Goal: Use online tool/utility: Utilize a website feature to perform a specific function

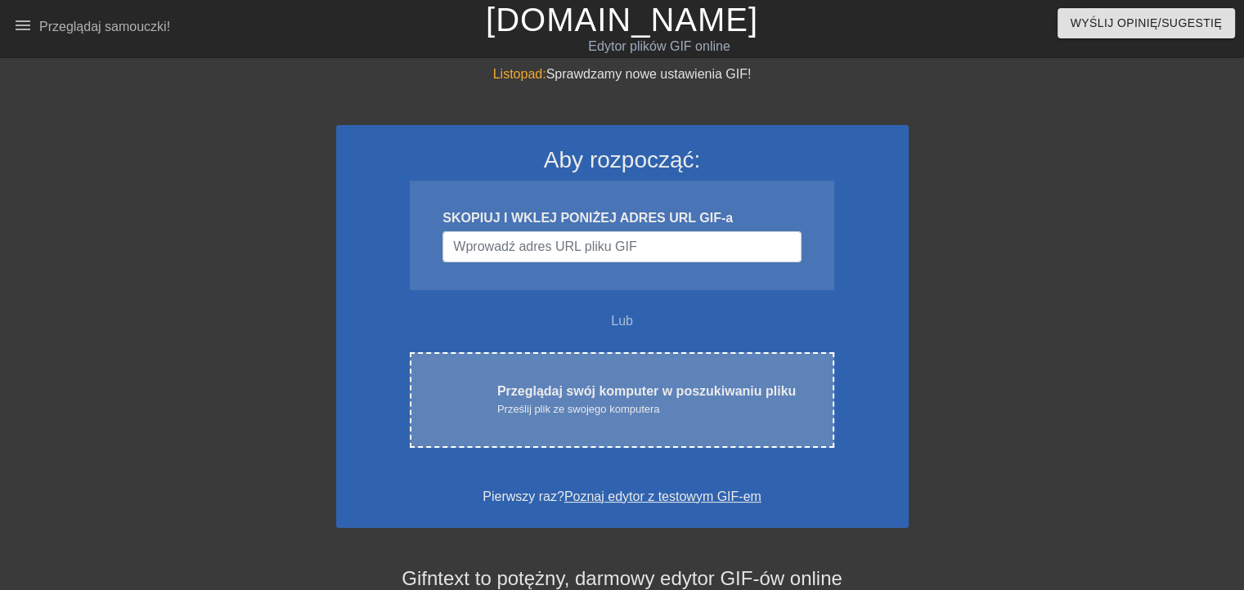
click at [588, 398] on font "Przeglądaj swój komputer w poszukiwaniu pliku" at bounding box center [646, 391] width 298 height 14
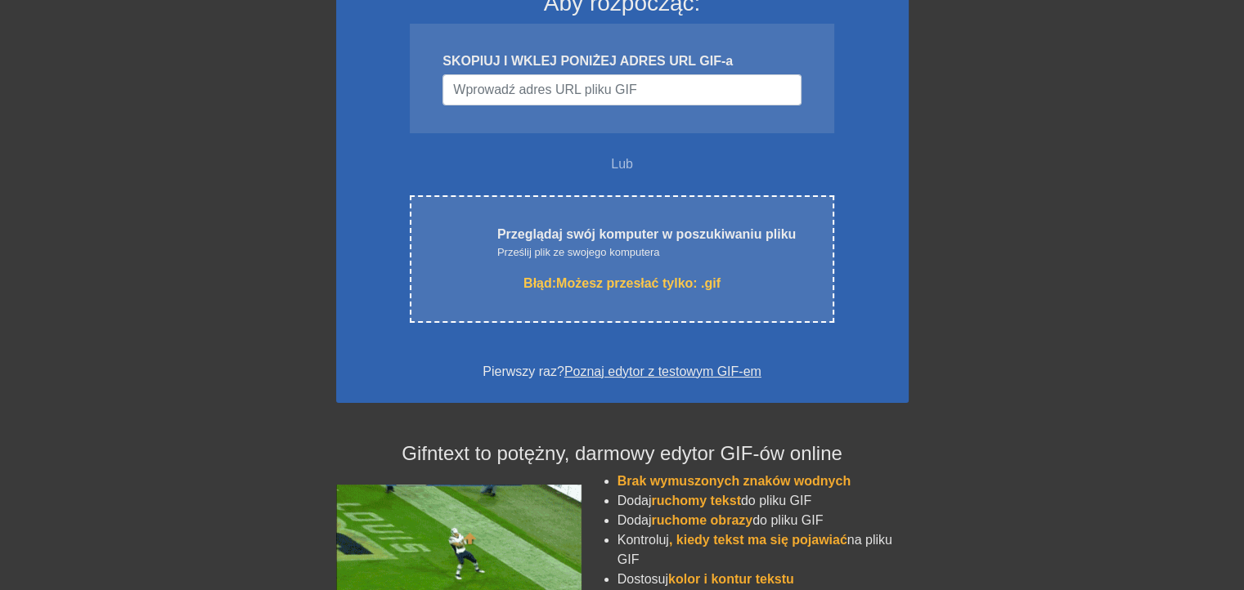
scroll to position [109, 0]
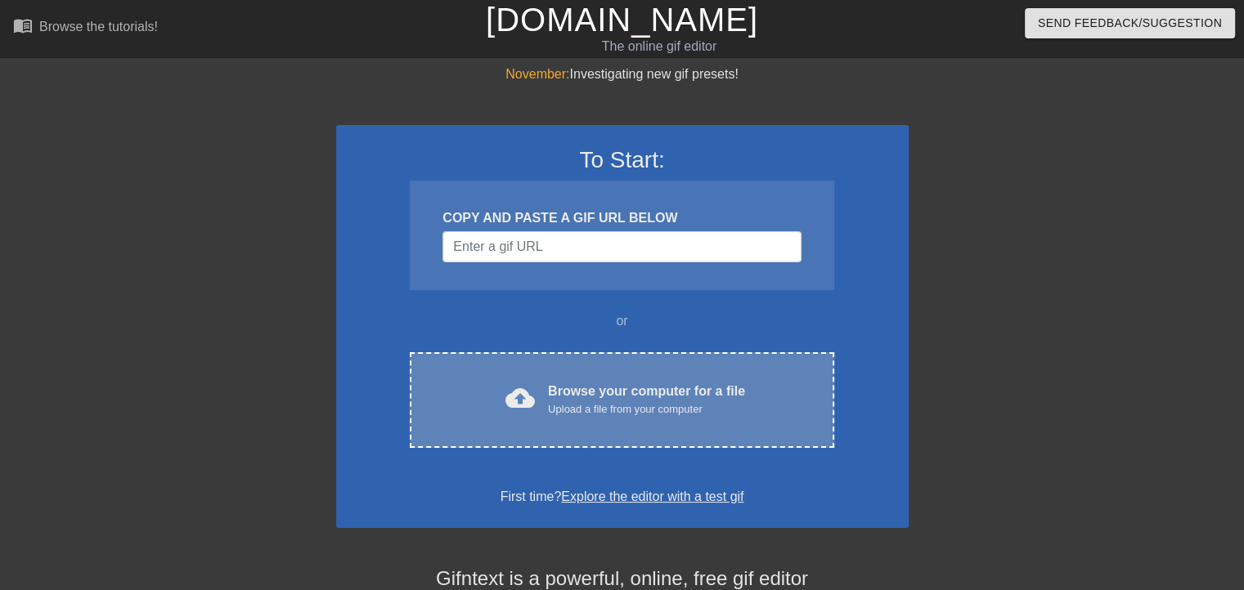
click at [589, 418] on div "Browse your computer for a file Upload a file from your computer" at bounding box center [646, 400] width 197 height 36
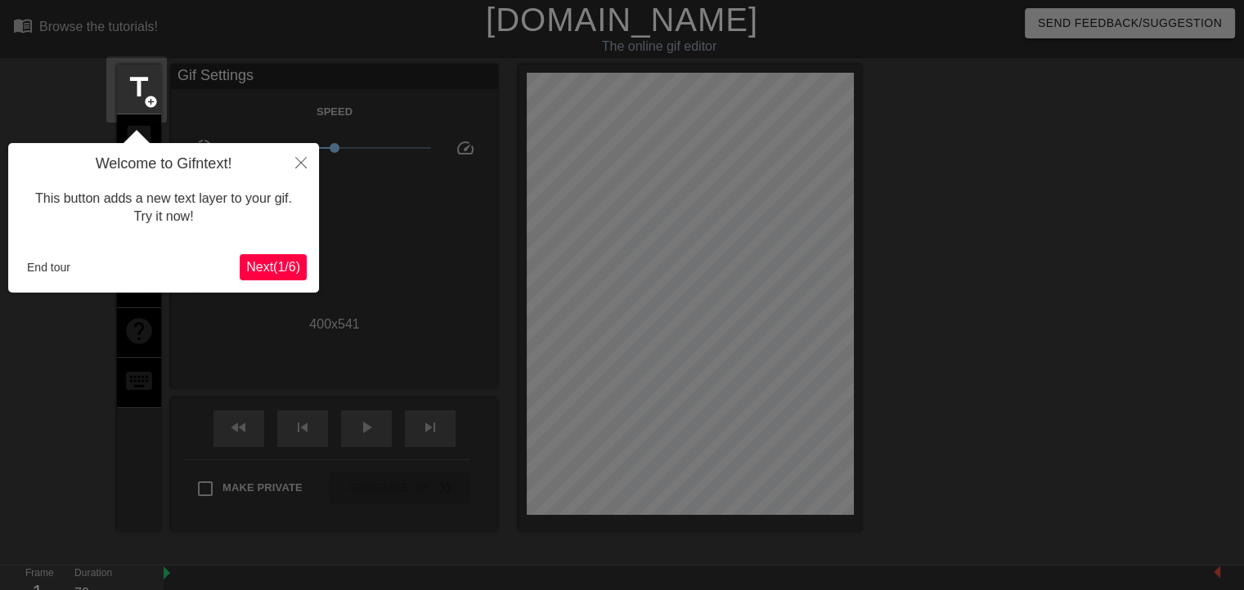
scroll to position [39, 0]
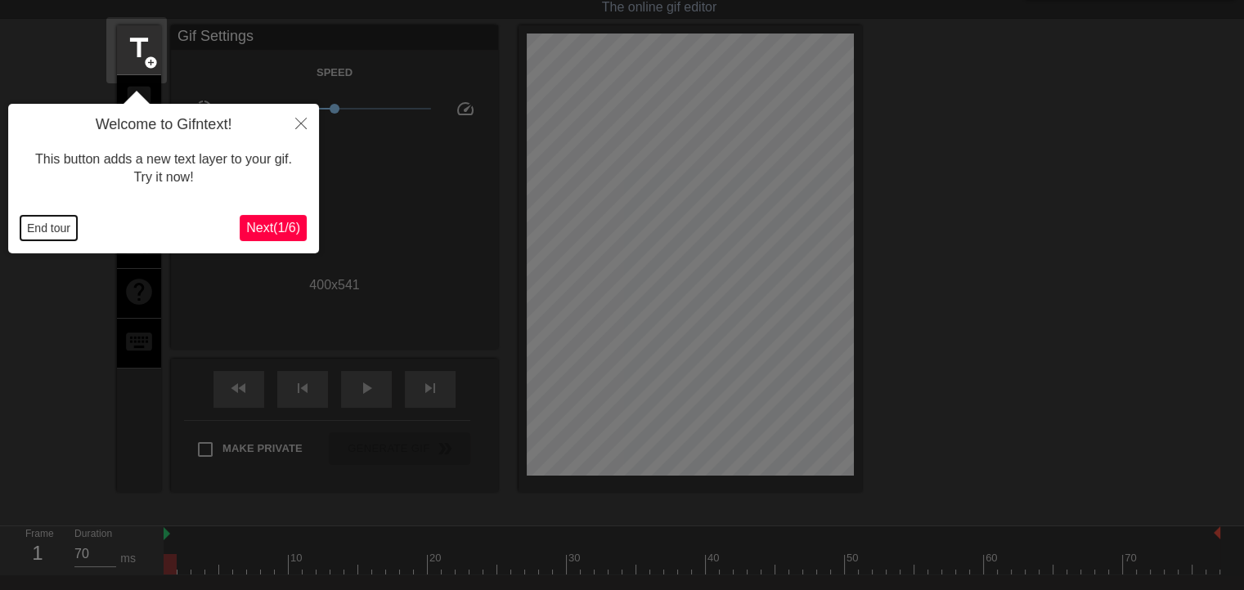
click at [48, 226] on button "End tour" at bounding box center [48, 228] width 56 height 25
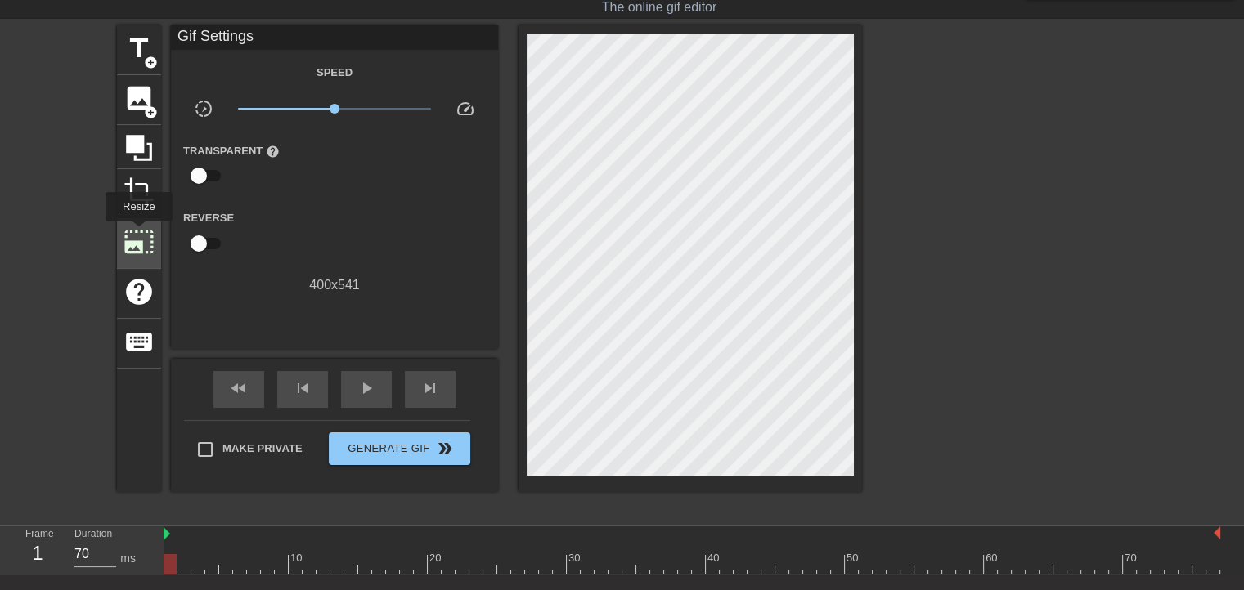
click at [137, 233] on span "photo_size_select_large" at bounding box center [138, 241] width 31 height 31
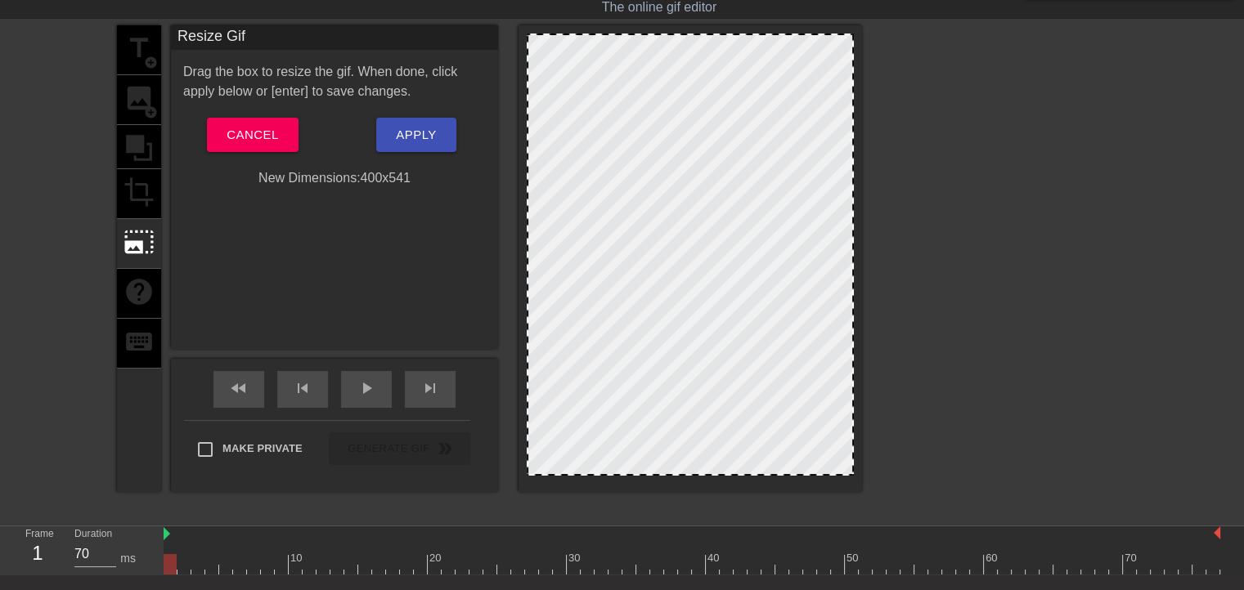
click at [403, 188] on div "New Dimensions: 400 x 541" at bounding box center [334, 178] width 327 height 20
click at [415, 146] on span "Apply" at bounding box center [416, 134] width 40 height 21
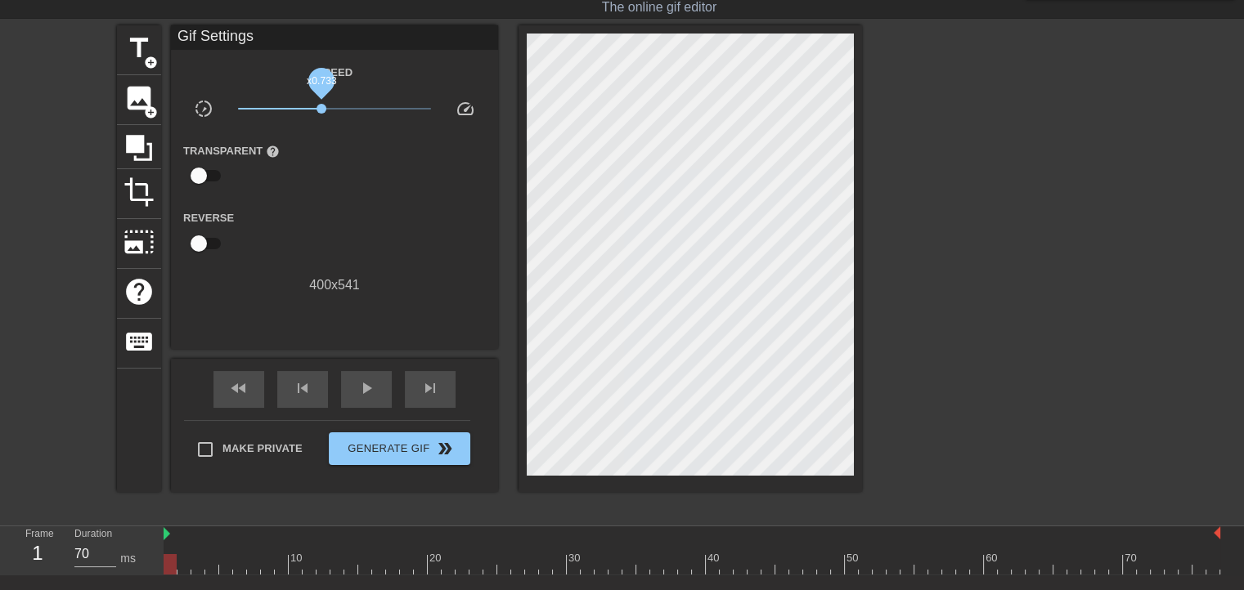
drag, startPoint x: 329, startPoint y: 112, endPoint x: 318, endPoint y: 114, distance: 10.9
click at [318, 114] on span "x0.733" at bounding box center [321, 109] width 10 height 10
drag, startPoint x: 204, startPoint y: 188, endPoint x: 228, endPoint y: 191, distance: 24.7
click at [228, 191] on div "Transparent help" at bounding box center [239, 167] width 137 height 52
click at [212, 187] on input "checkbox" at bounding box center [198, 175] width 93 height 31
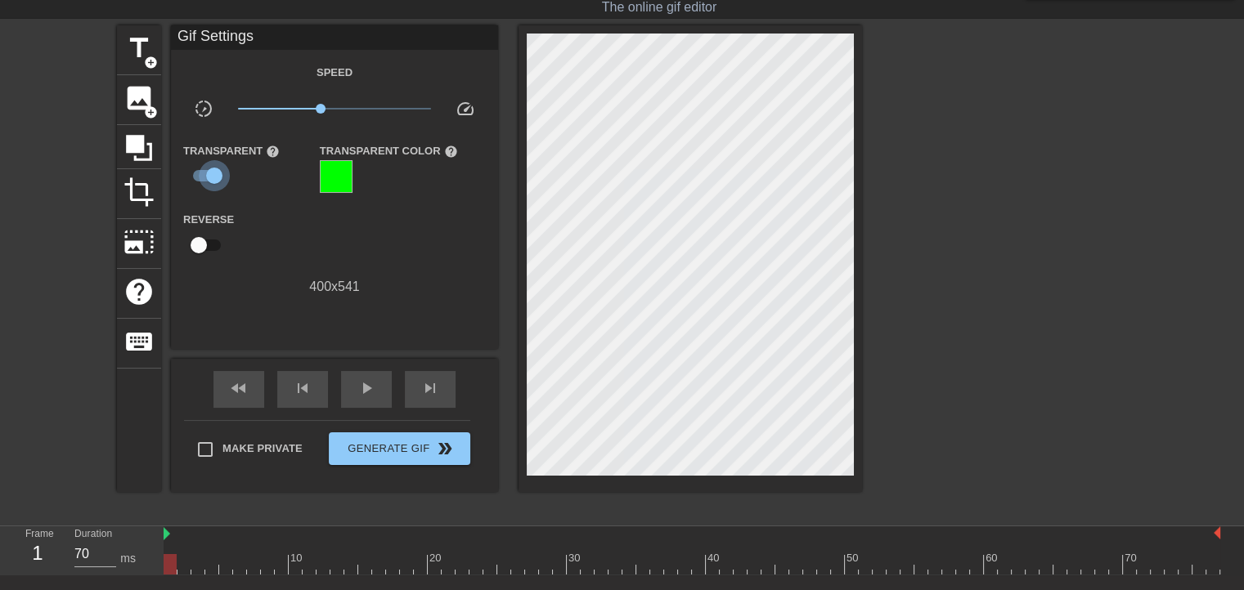
click at [196, 187] on input "checkbox" at bounding box center [214, 175] width 93 height 31
checkbox input "false"
click at [209, 256] on input "checkbox" at bounding box center [198, 243] width 93 height 31
checkbox input "true"
click at [356, 395] on span "play_arrow" at bounding box center [366, 389] width 20 height 20
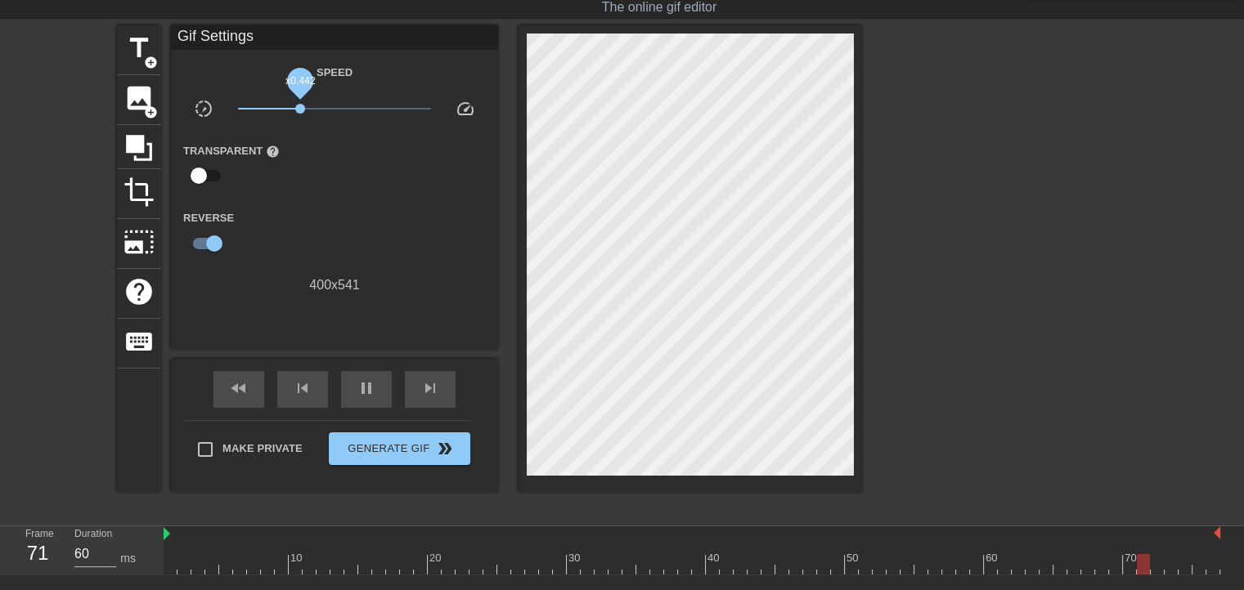
drag, startPoint x: 320, startPoint y: 112, endPoint x: 294, endPoint y: 115, distance: 25.6
click at [295, 114] on span "x0.442" at bounding box center [300, 109] width 10 height 10
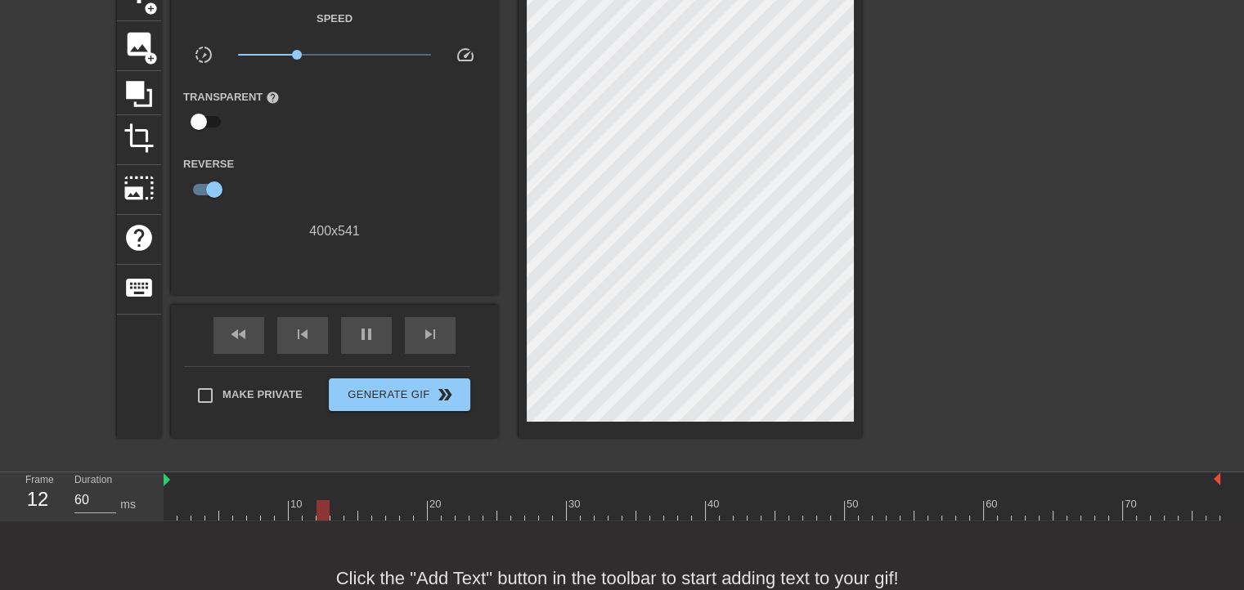
scroll to position [56, 0]
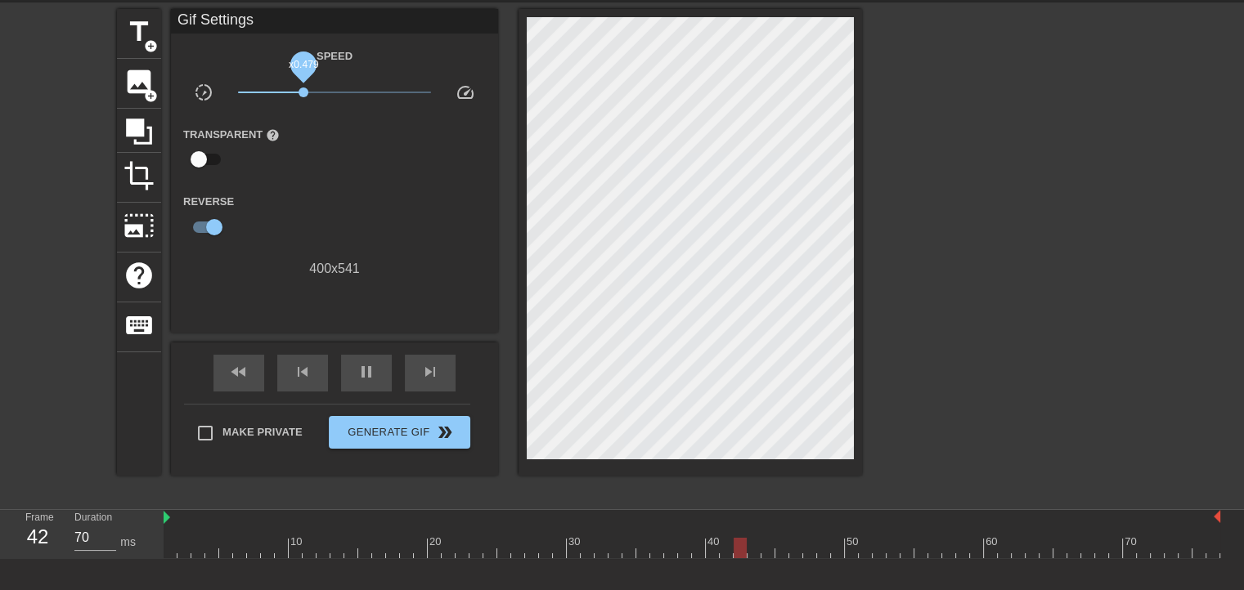
click at [301, 93] on span "x0.479" at bounding box center [303, 92] width 10 height 10
click at [147, 224] on span "photo_size_select_large" at bounding box center [138, 225] width 31 height 31
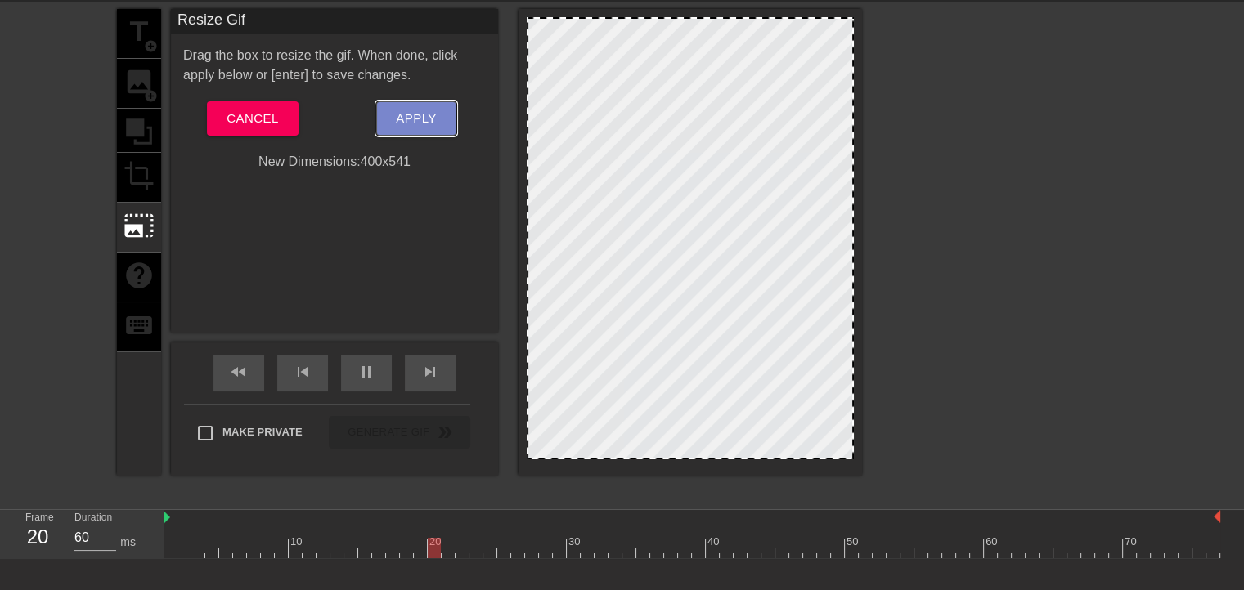
click at [386, 136] on button "Apply" at bounding box center [415, 118] width 79 height 34
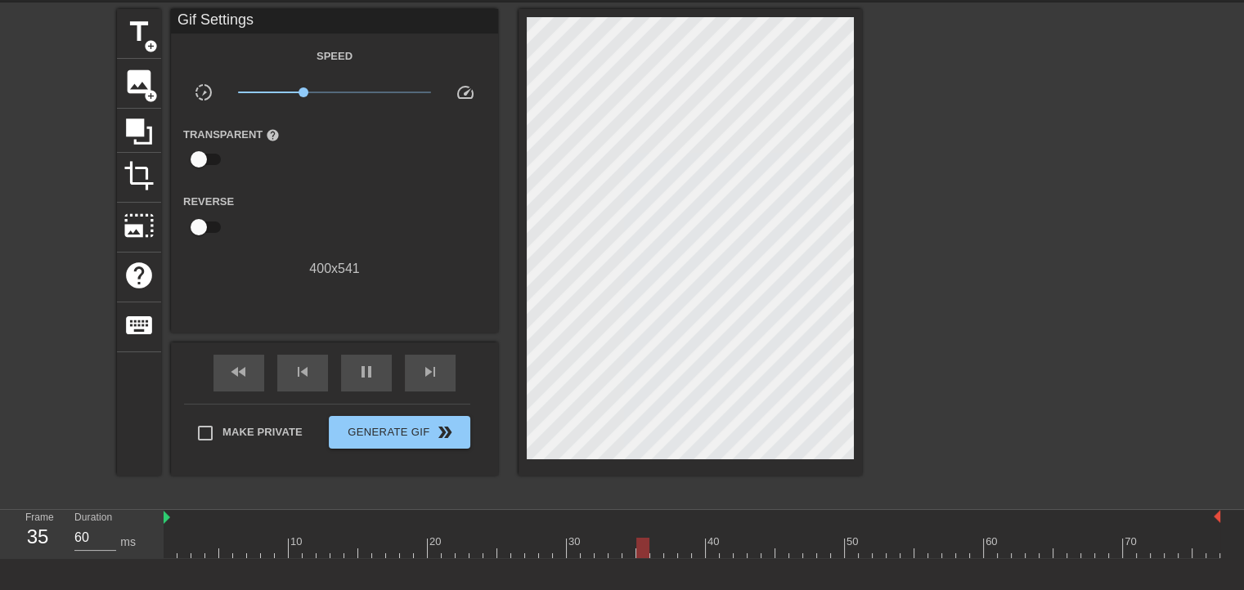
click at [317, 279] on div "400 x 541" at bounding box center [334, 269] width 327 height 20
type input "70"
click at [213, 243] on input "checkbox" at bounding box center [198, 227] width 93 height 31
checkbox input "true"
drag, startPoint x: 298, startPoint y: 95, endPoint x: 284, endPoint y: 96, distance: 14.0
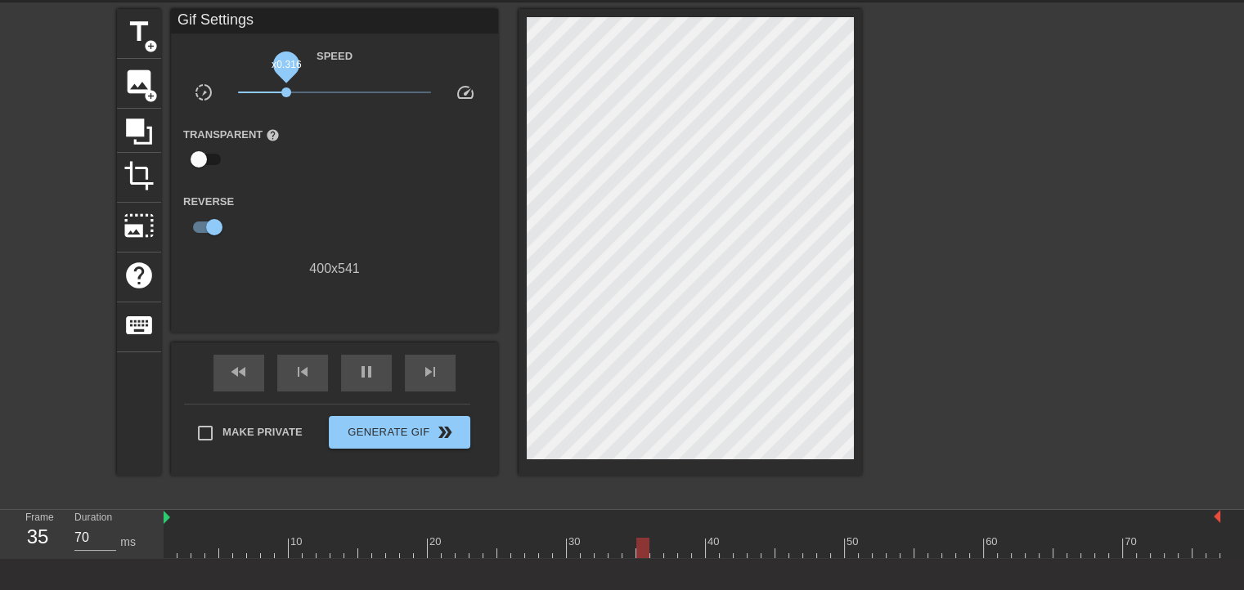
click at [284, 96] on span "x0.316" at bounding box center [286, 92] width 10 height 10
click at [128, 123] on icon at bounding box center [139, 132] width 26 height 26
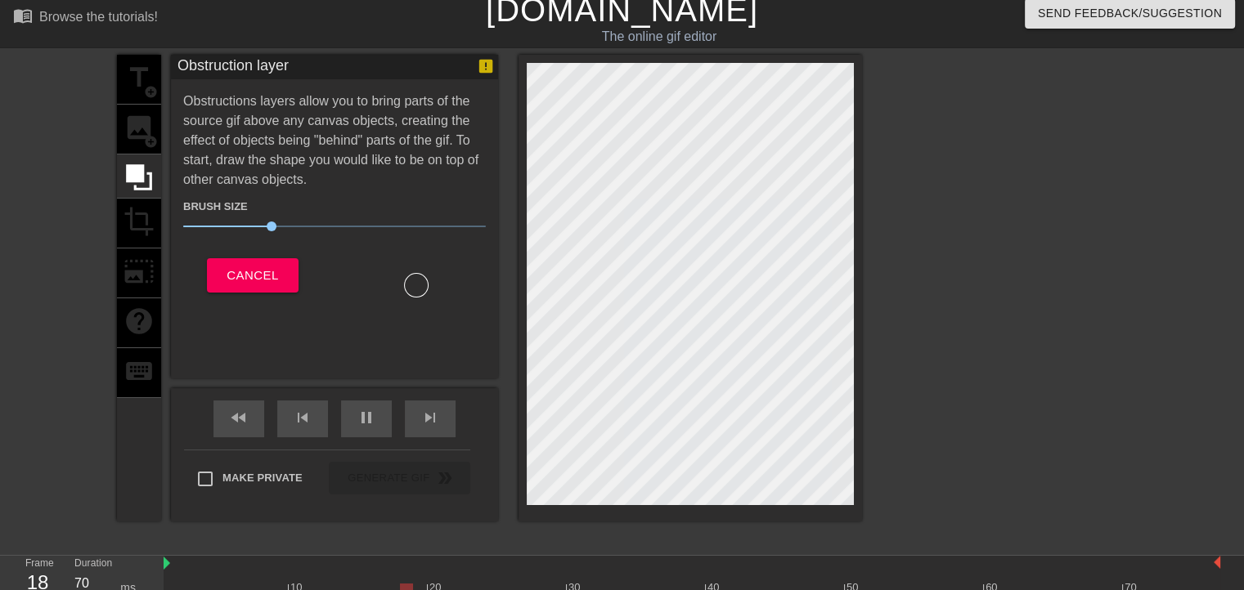
scroll to position [0, 0]
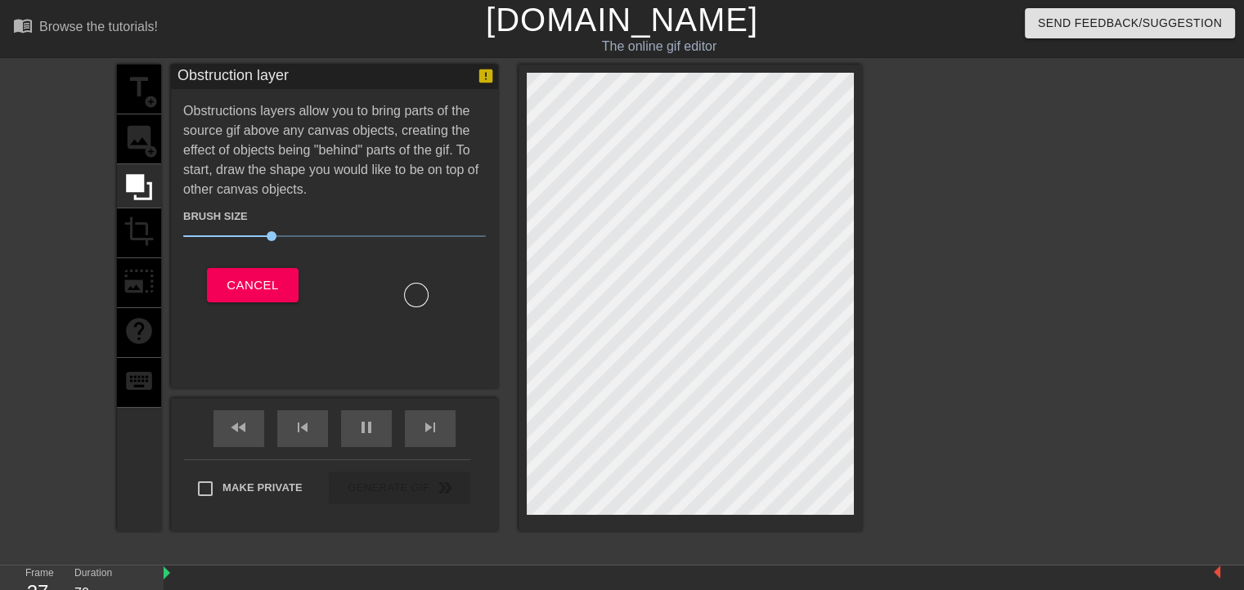
click at [135, 325] on div "title add_circle image add_circle crop photo_size_select_large help keyboard" at bounding box center [139, 298] width 44 height 467
click at [137, 146] on div "title add_circle image add_circle crop photo_size_select_large help keyboard" at bounding box center [139, 298] width 44 height 467
click at [416, 307] on div at bounding box center [416, 295] width 25 height 25
click at [1076, 34] on span "Send Feedback/Suggestion" at bounding box center [1130, 23] width 184 height 20
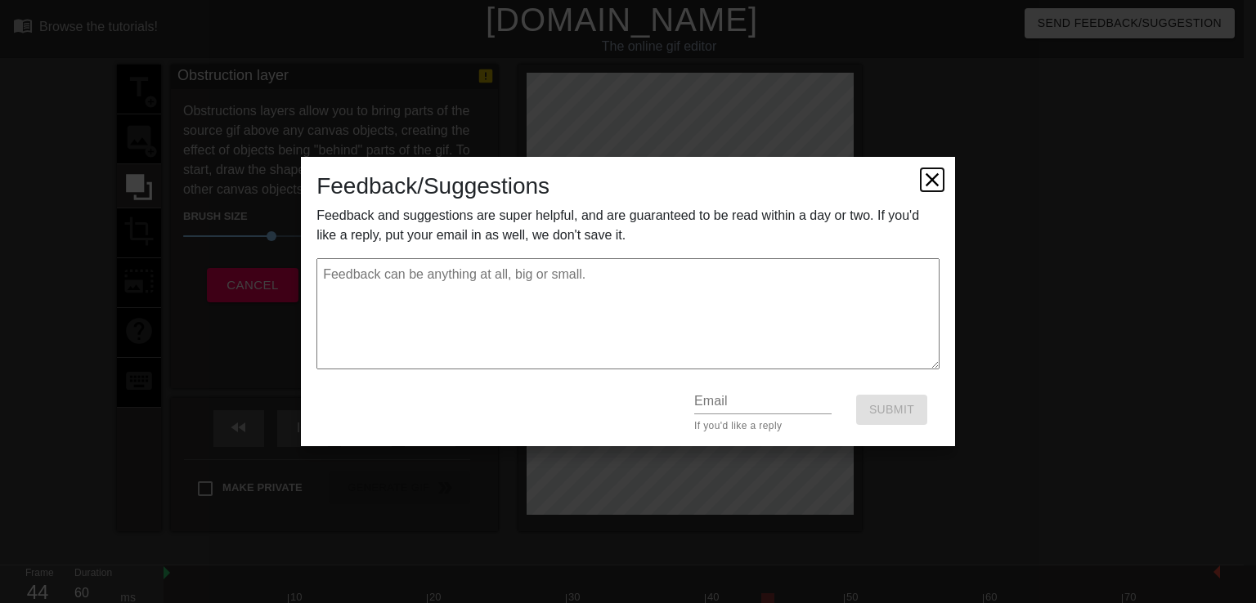
type input "70"
click at [935, 168] on icon at bounding box center [932, 179] width 23 height 23
type textarea "x"
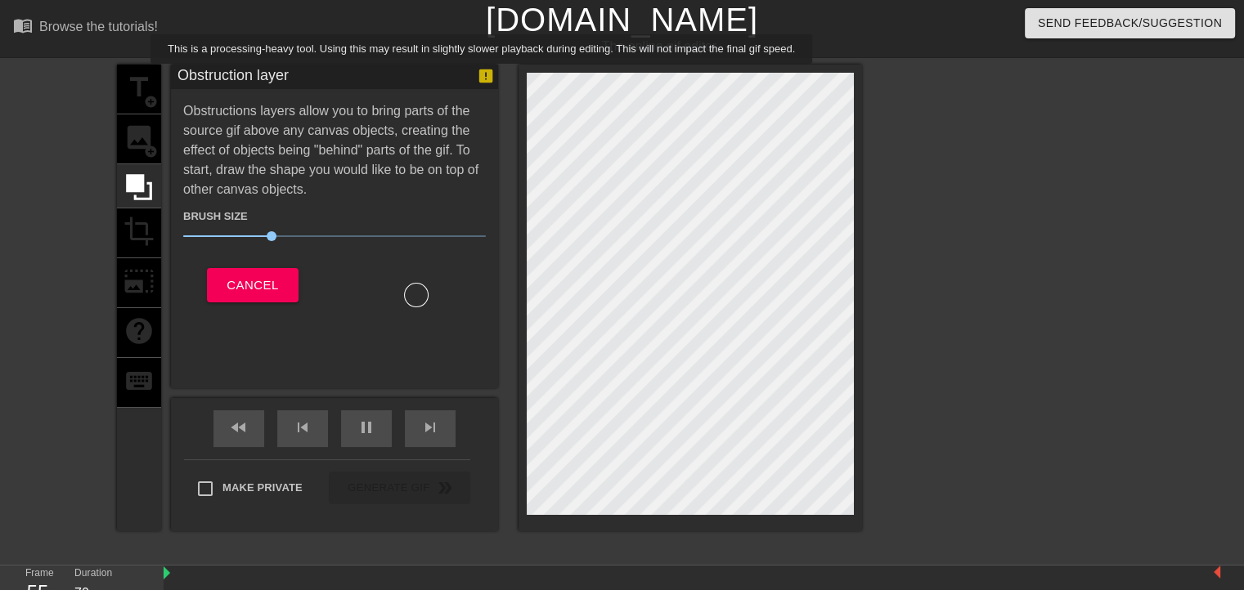
click at [481, 75] on icon at bounding box center [486, 76] width 14 height 14
click at [128, 143] on div "title add_circle image add_circle crop photo_size_select_large help keyboard" at bounding box center [139, 298] width 44 height 467
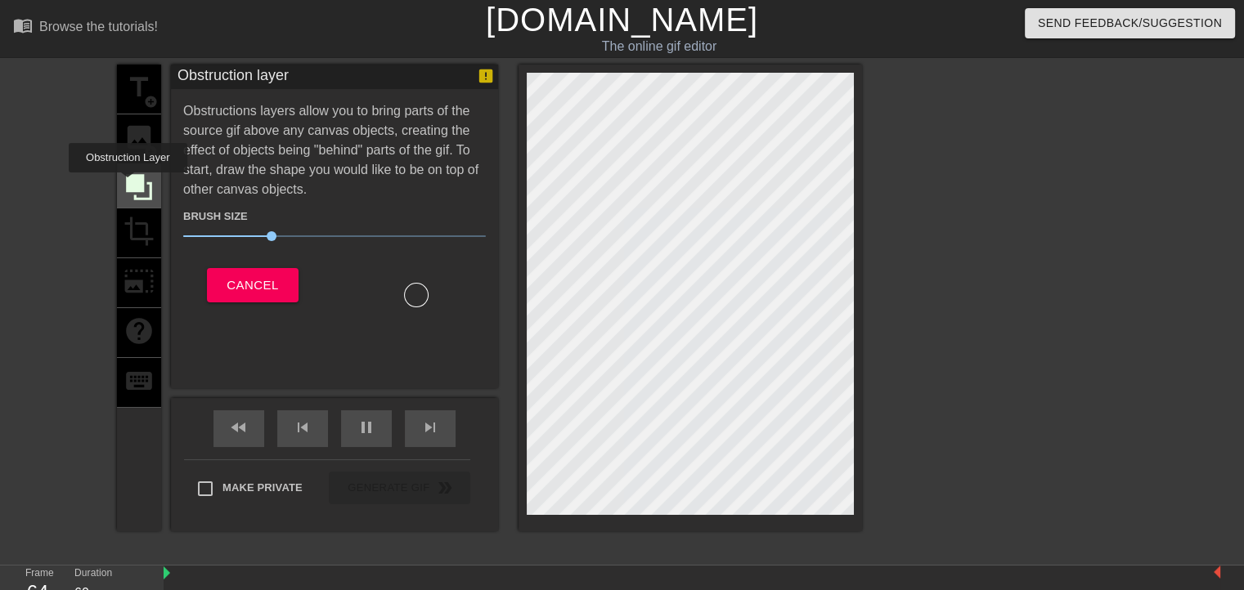
click at [128, 184] on icon at bounding box center [139, 187] width 26 height 26
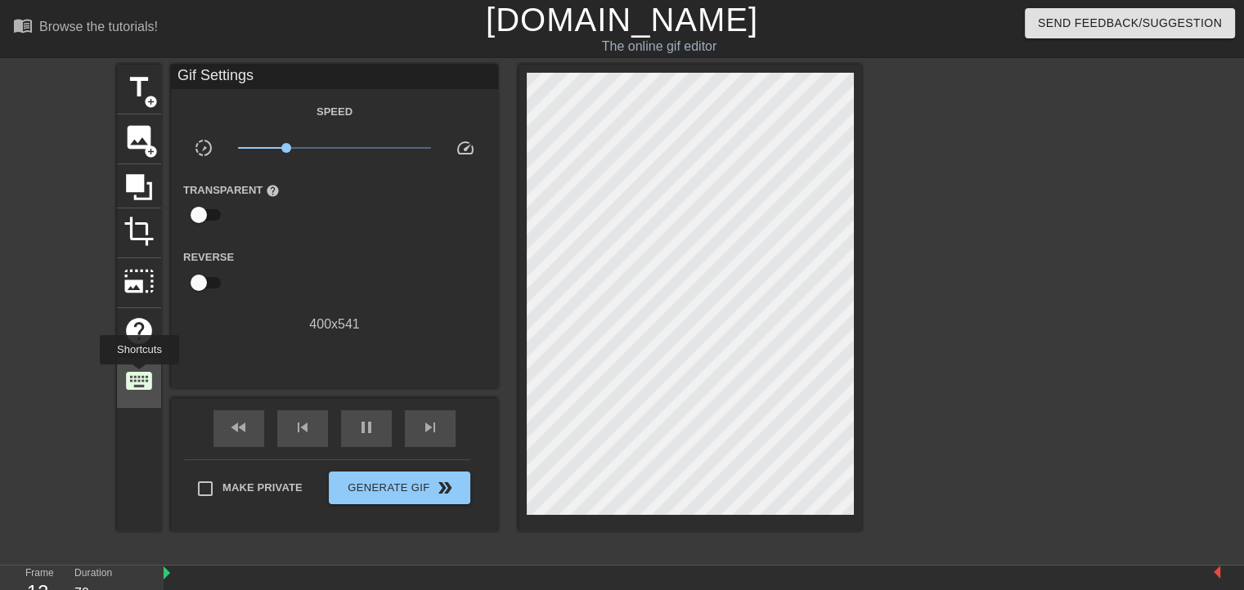
click at [139, 376] on span "keyboard" at bounding box center [138, 380] width 31 height 31
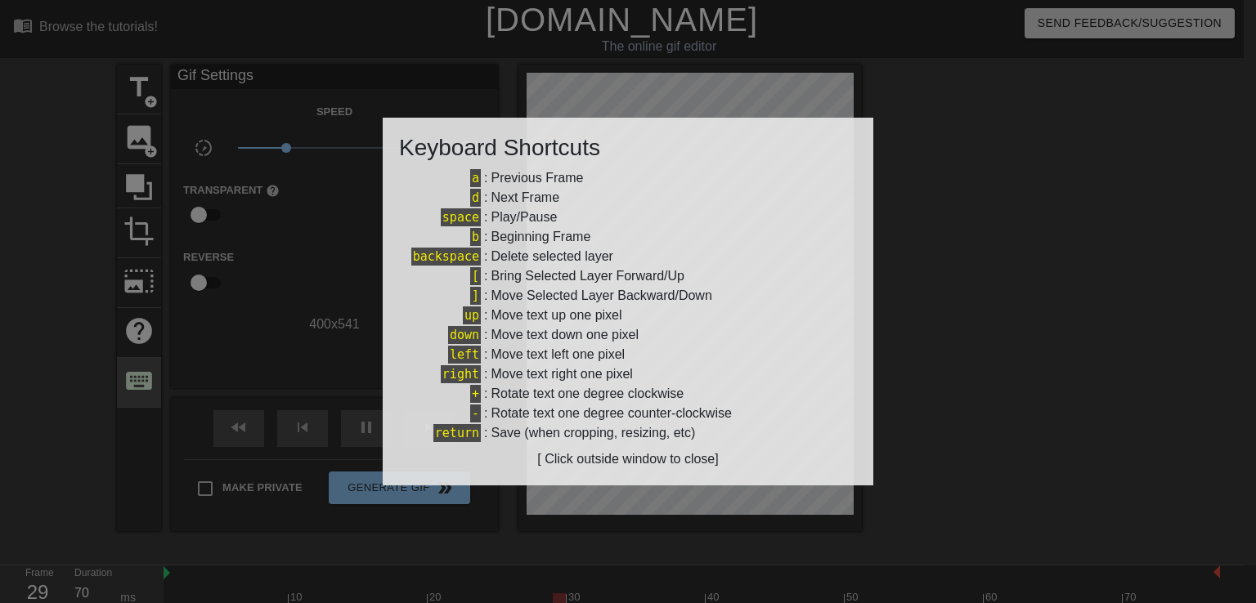
click at [139, 376] on div at bounding box center [628, 301] width 1256 height 603
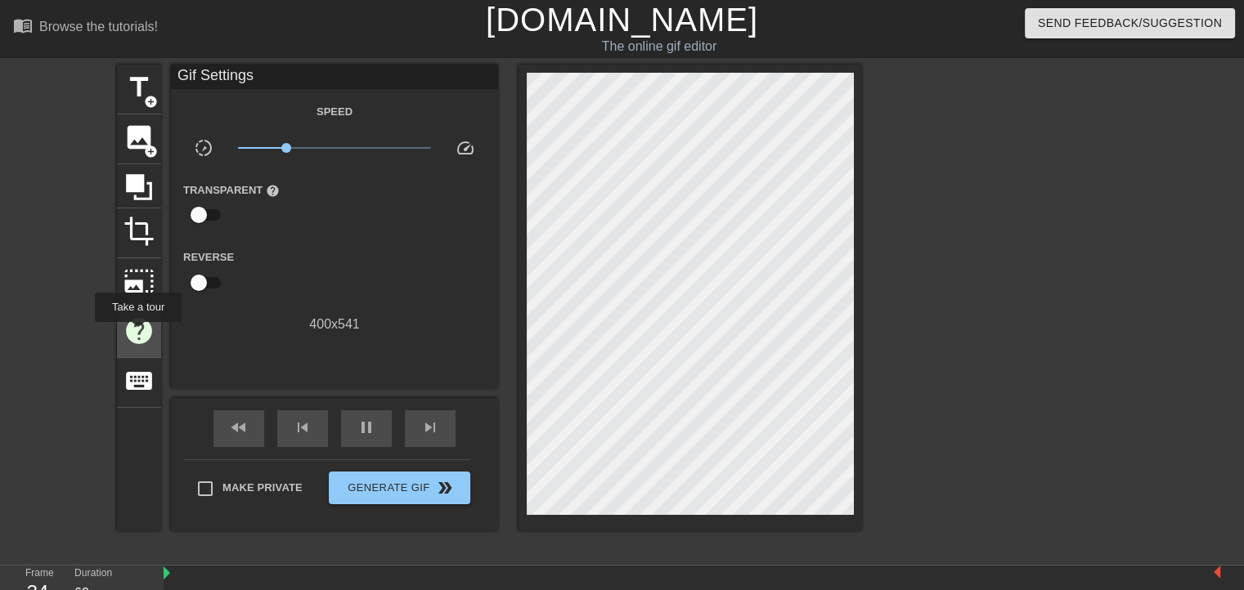
click at [137, 333] on span "help" at bounding box center [138, 331] width 31 height 31
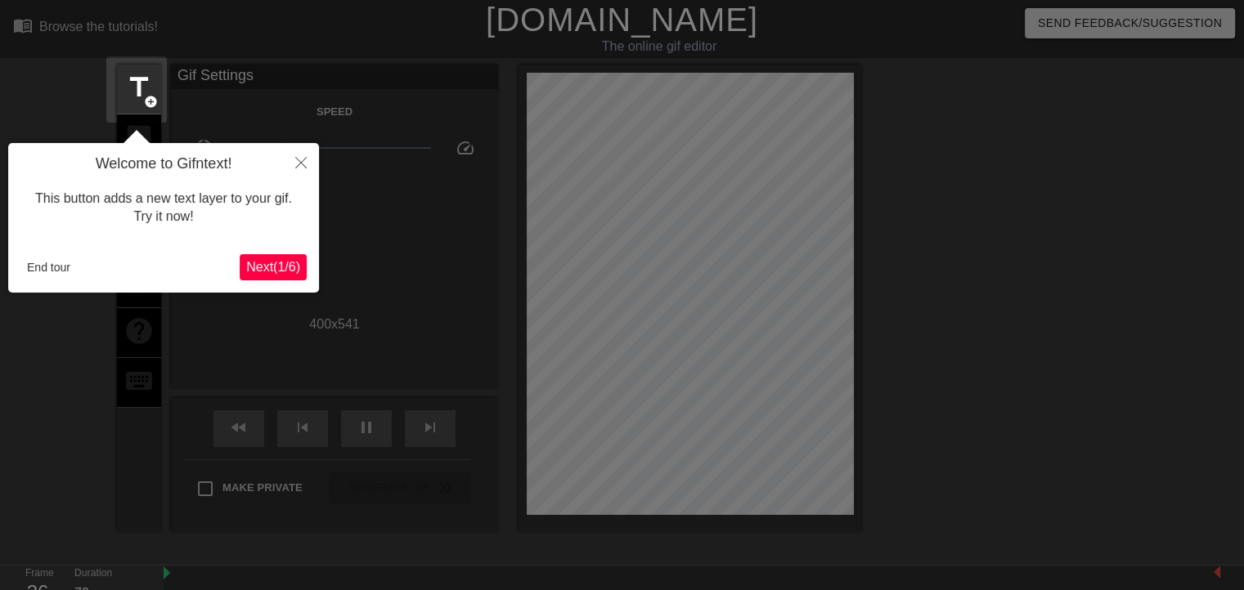
scroll to position [39, 0]
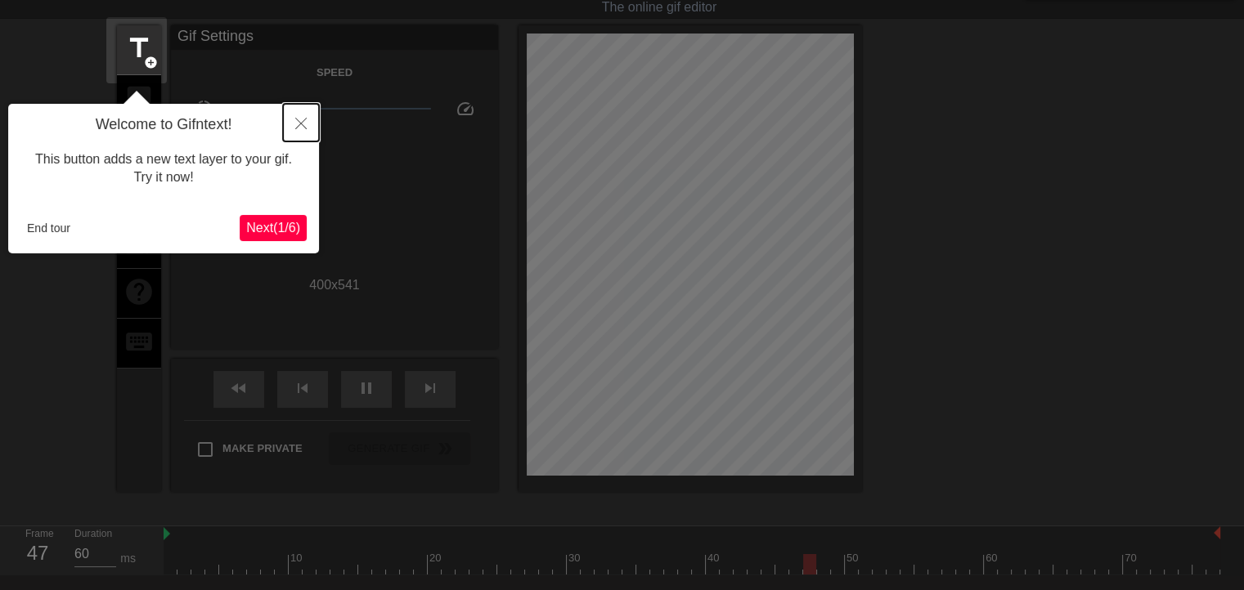
click at [299, 117] on button "Close" at bounding box center [301, 123] width 36 height 38
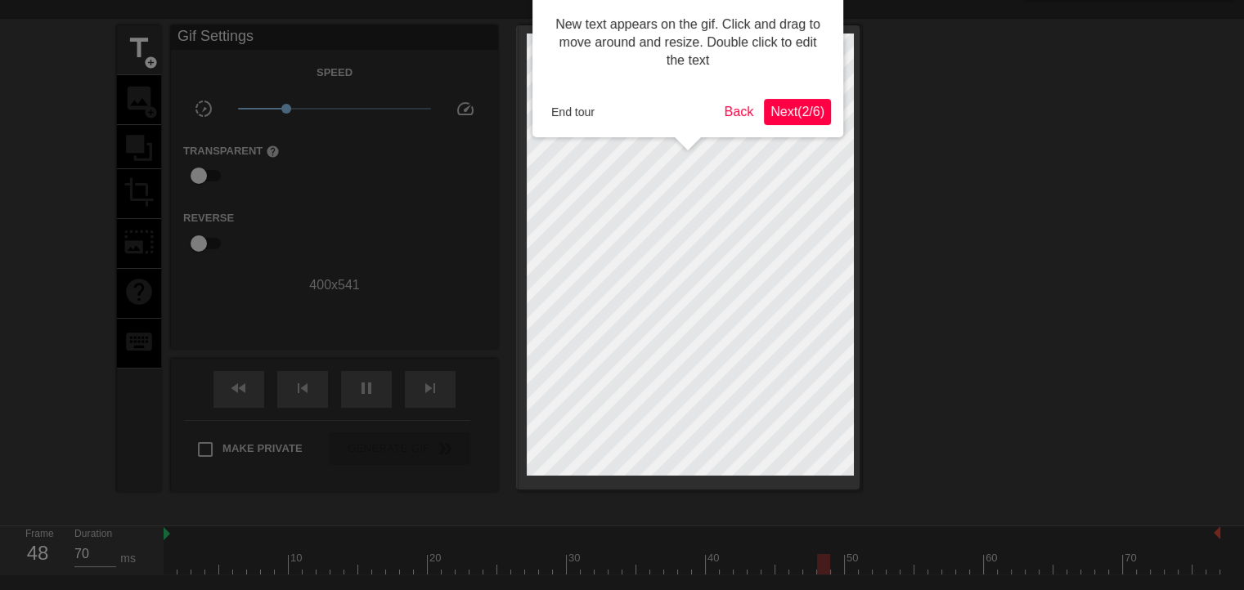
scroll to position [0, 0]
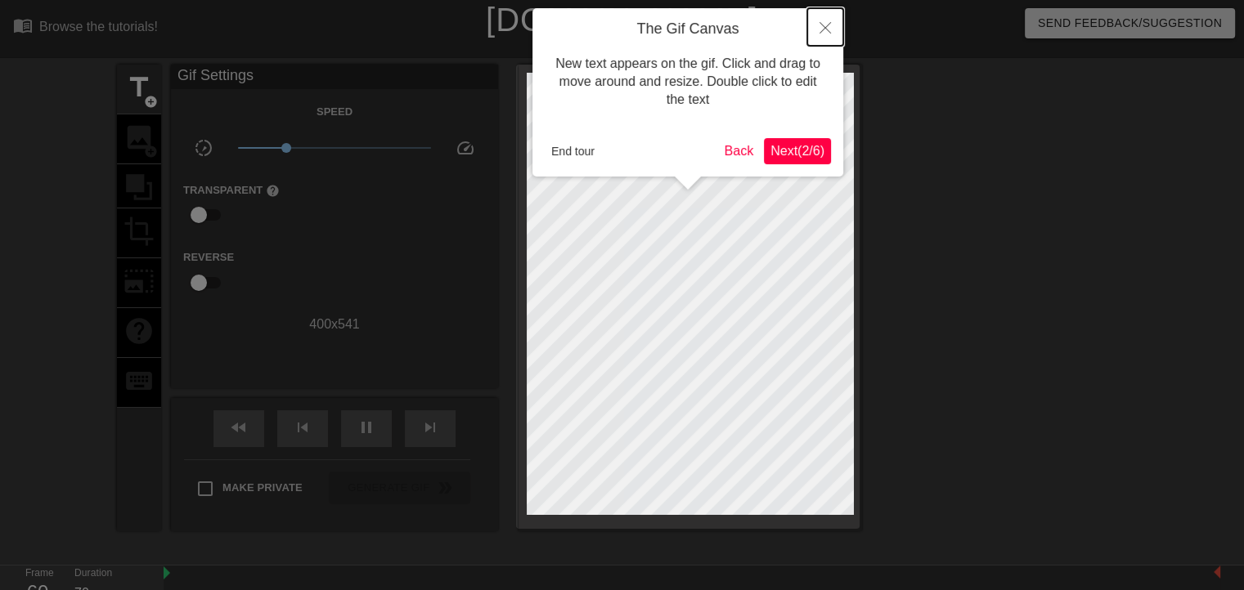
click at [820, 30] on icon "Close" at bounding box center [824, 27] width 11 height 11
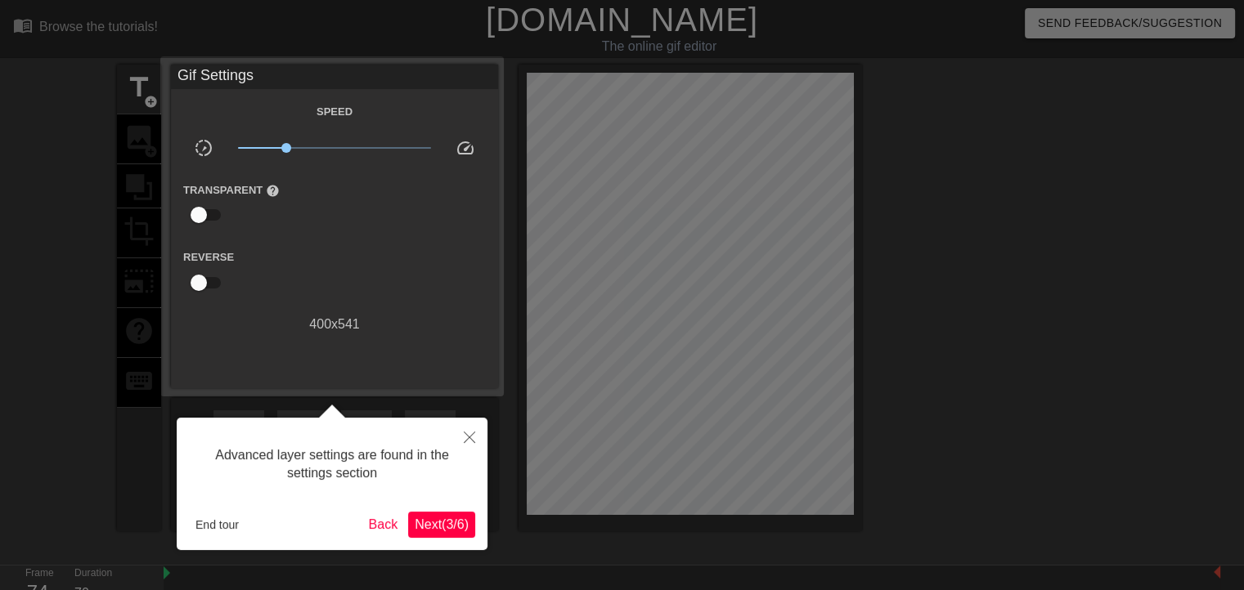
click at [27, 424] on div at bounding box center [622, 364] width 1244 height 728
click at [467, 439] on icon "Close" at bounding box center [469, 437] width 11 height 11
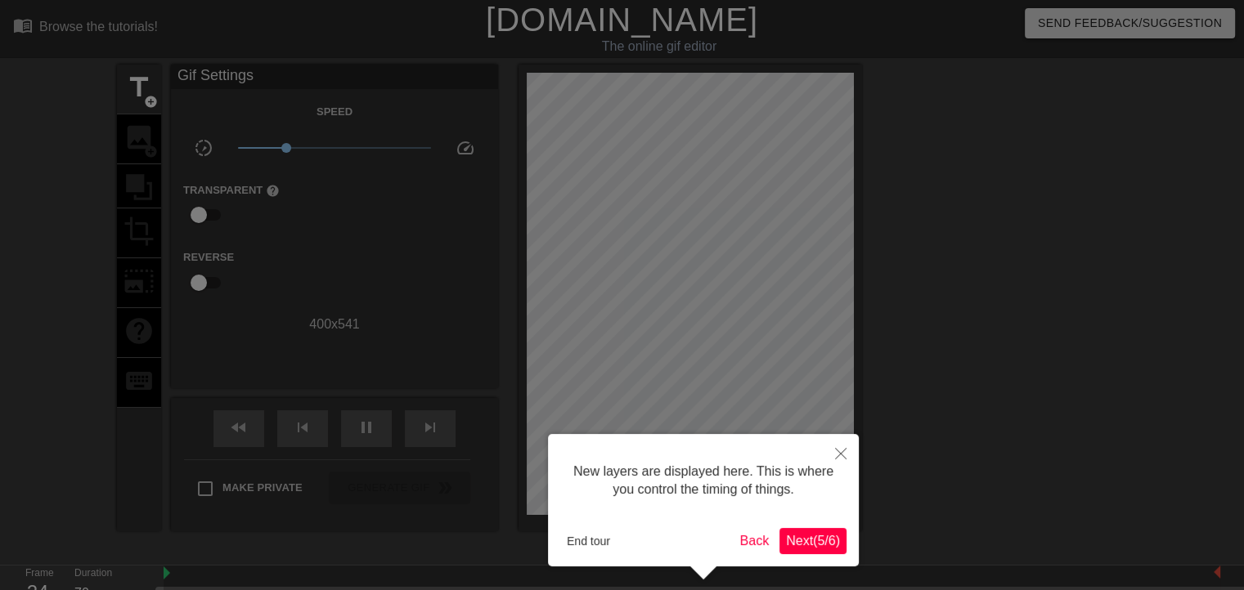
click at [1038, 23] on div at bounding box center [622, 364] width 1244 height 728
click at [742, 544] on button "Back" at bounding box center [754, 541] width 43 height 26
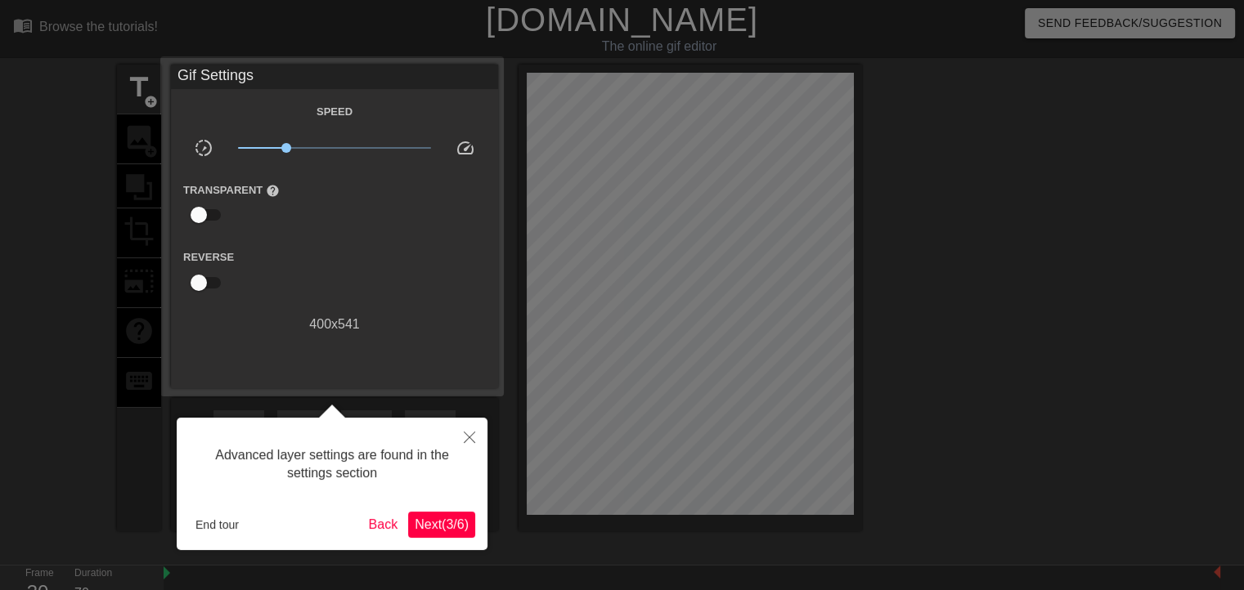
scroll to position [39, 0]
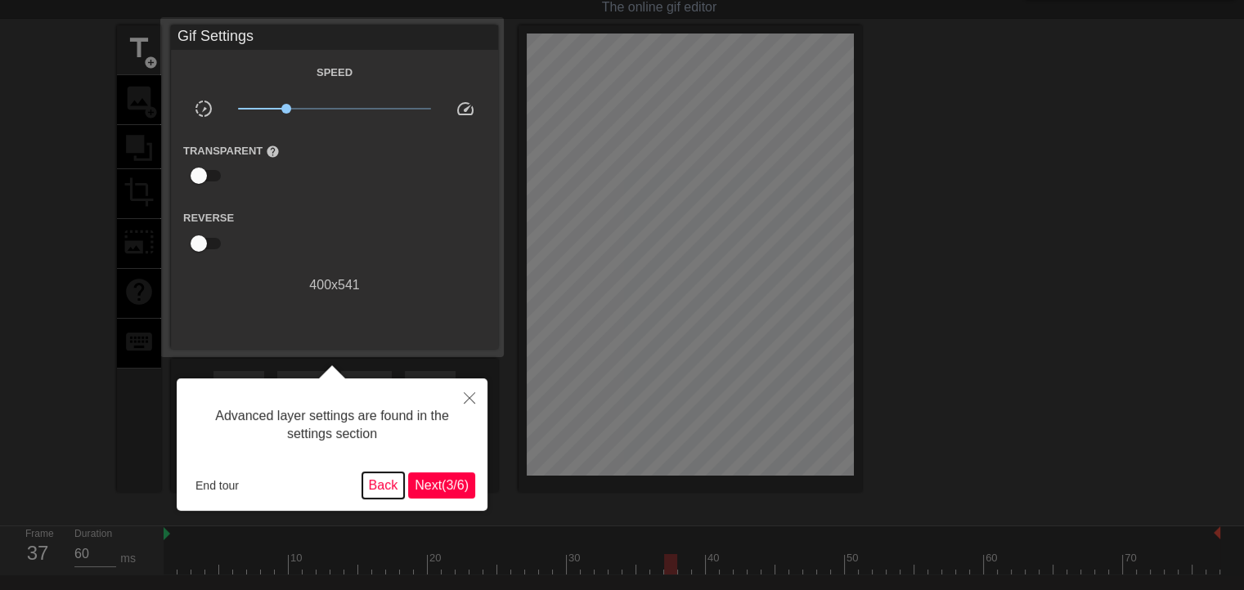
click at [373, 487] on button "Back" at bounding box center [383, 486] width 43 height 26
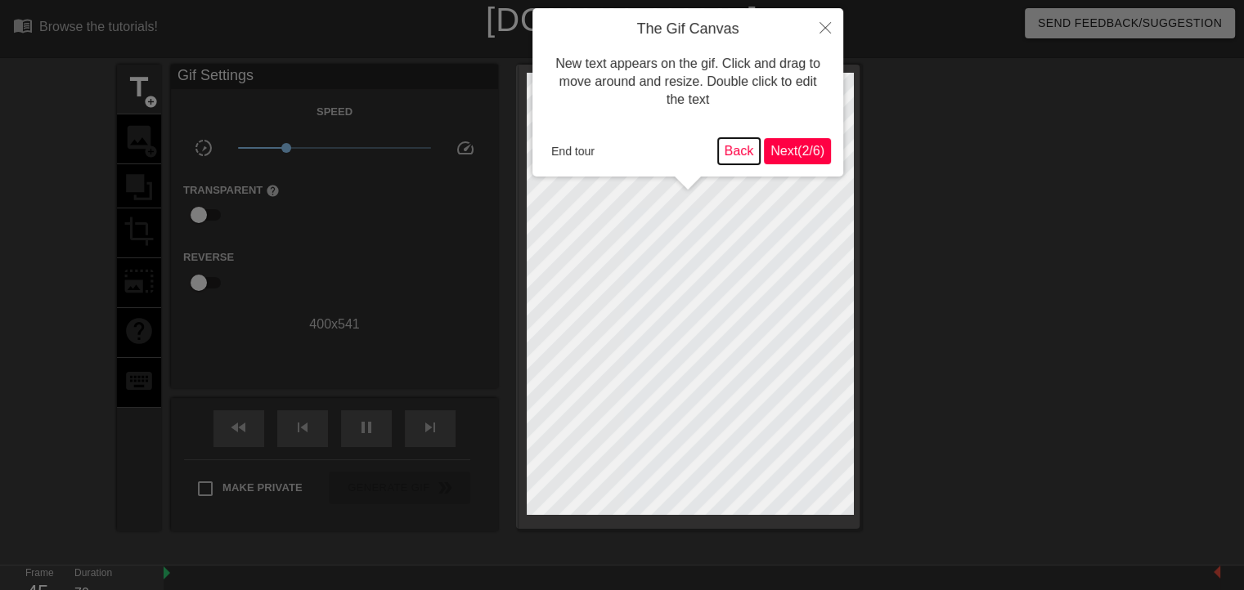
click at [733, 150] on button "Back" at bounding box center [739, 151] width 43 height 26
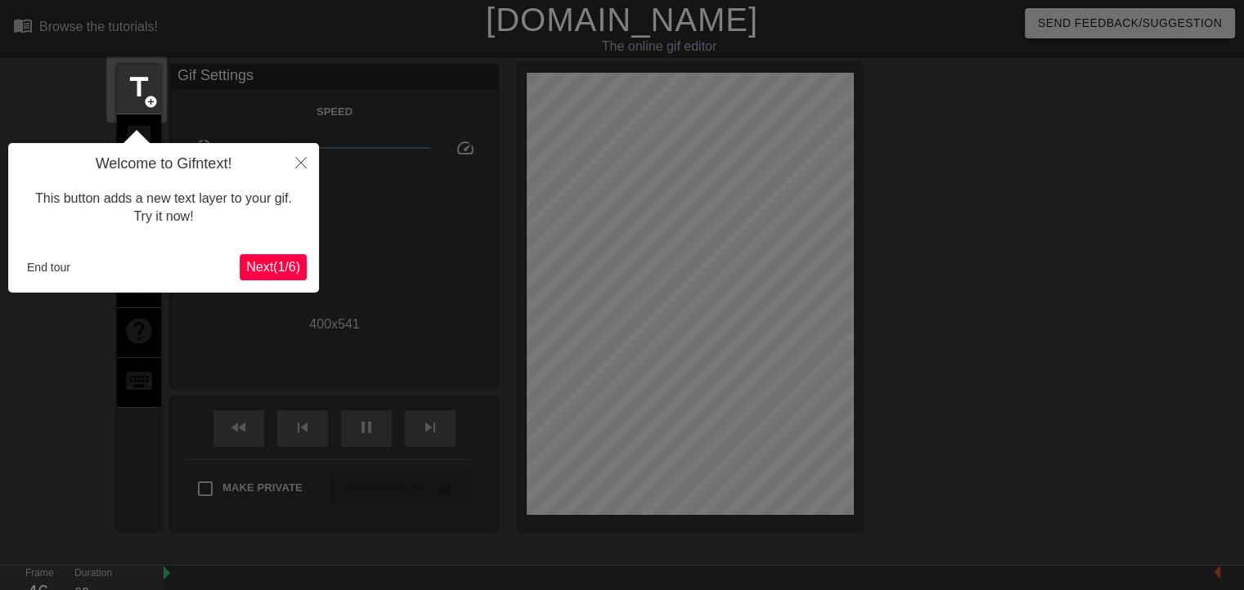
scroll to position [39, 0]
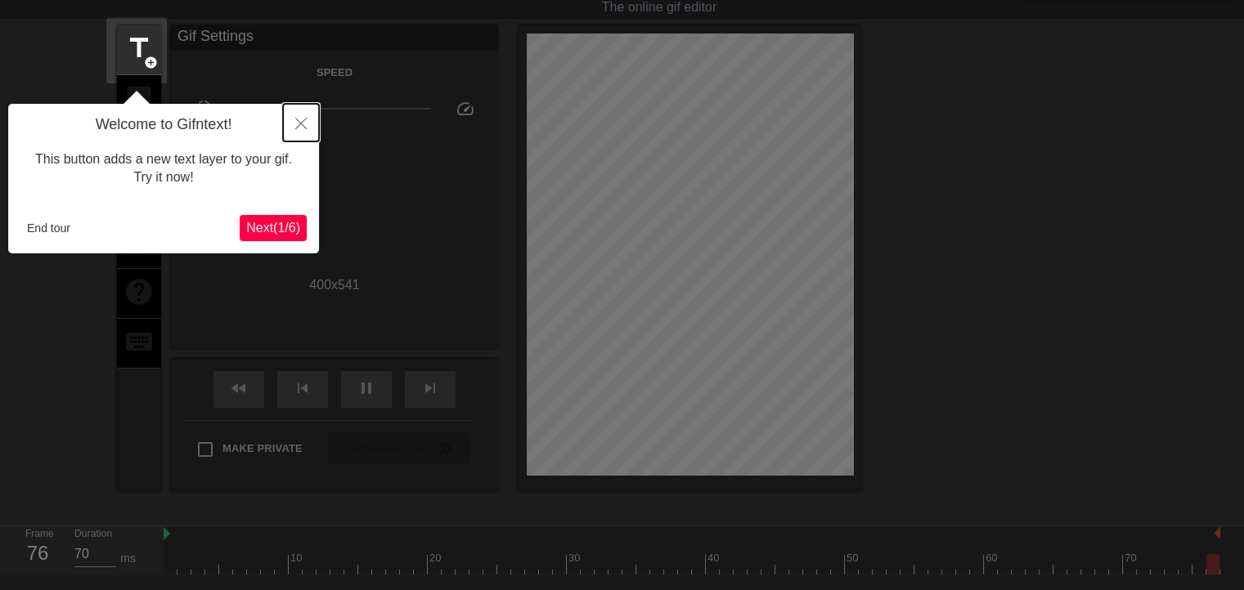
click at [294, 121] on button "Close" at bounding box center [301, 123] width 36 height 38
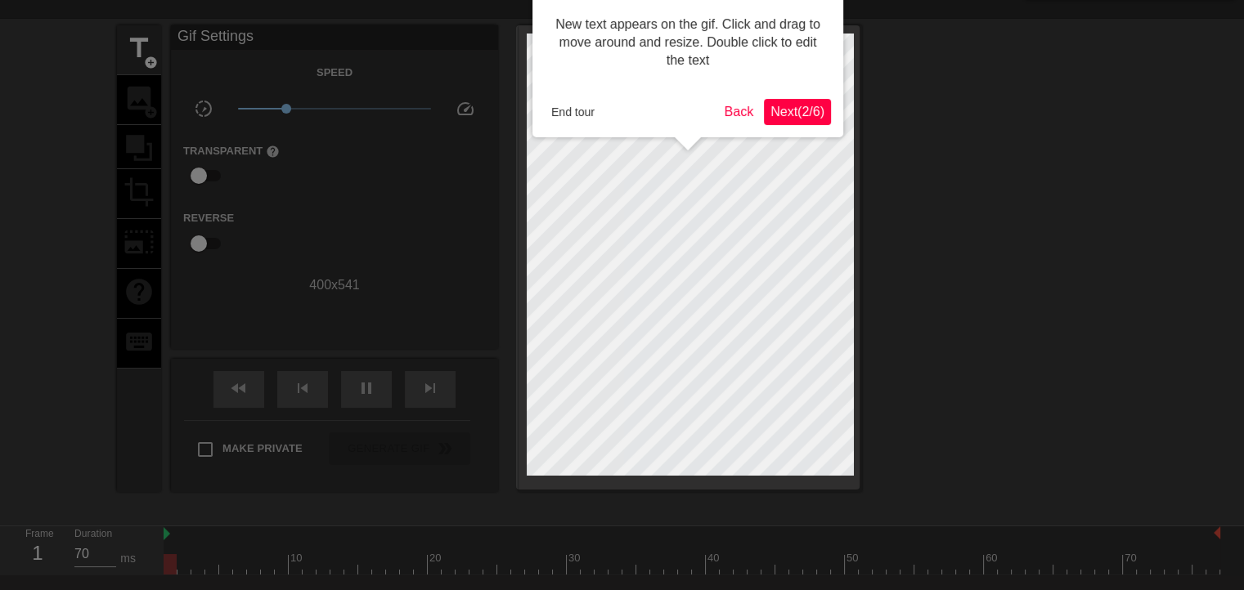
scroll to position [0, 0]
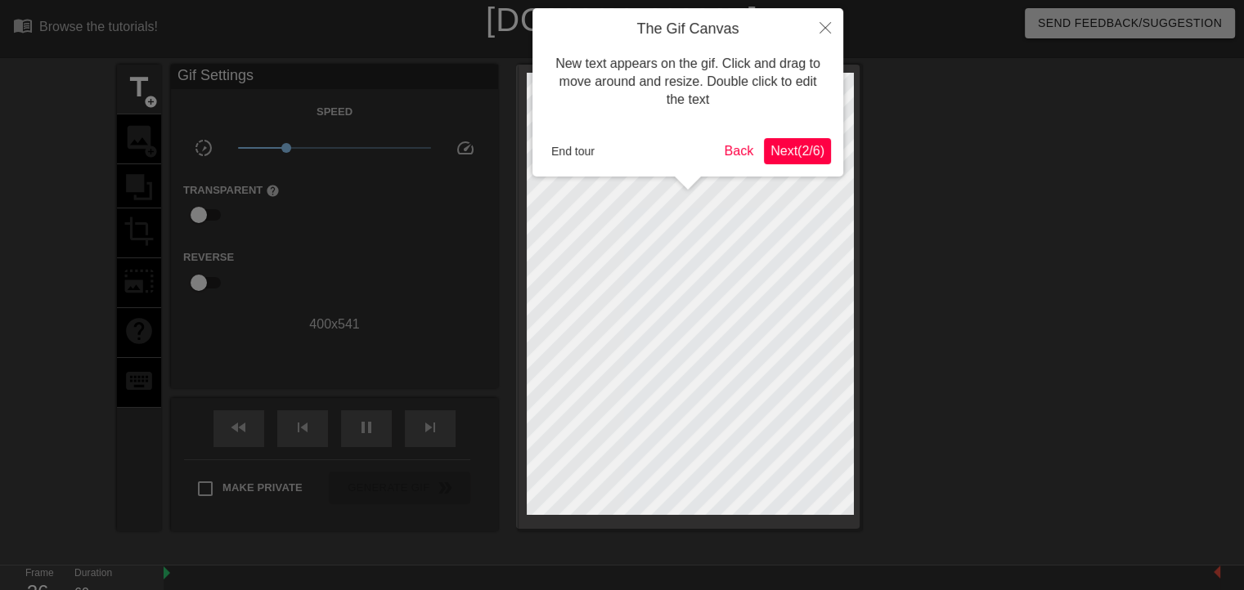
click at [141, 92] on div at bounding box center [622, 364] width 1244 height 728
click at [827, 27] on icon "Close" at bounding box center [824, 27] width 11 height 11
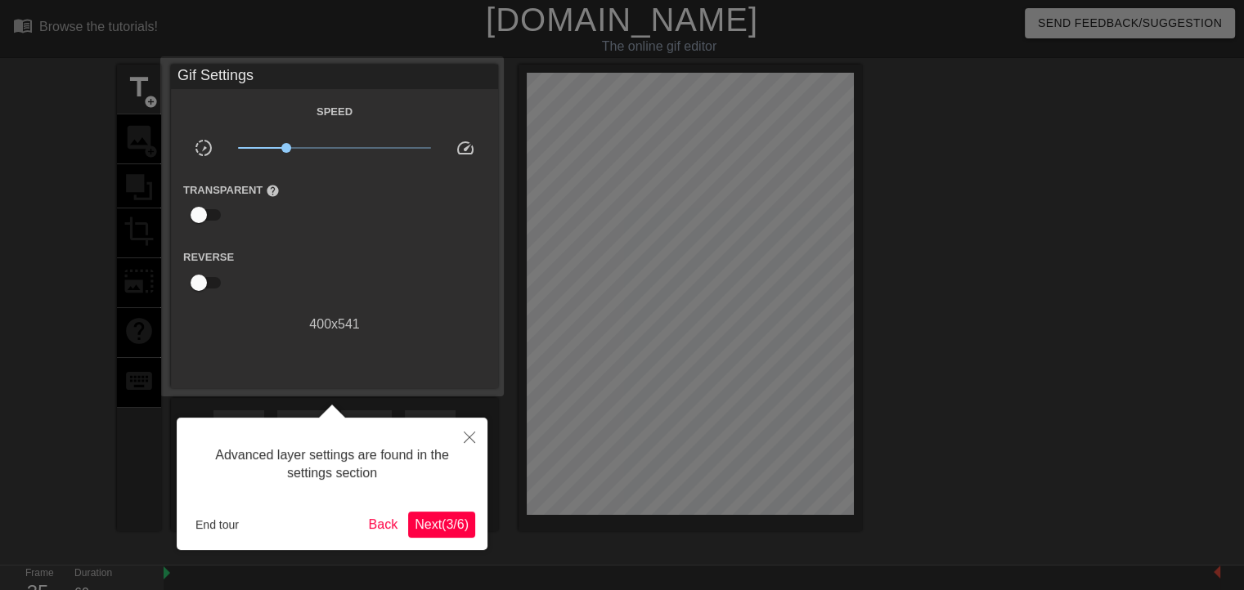
scroll to position [39, 0]
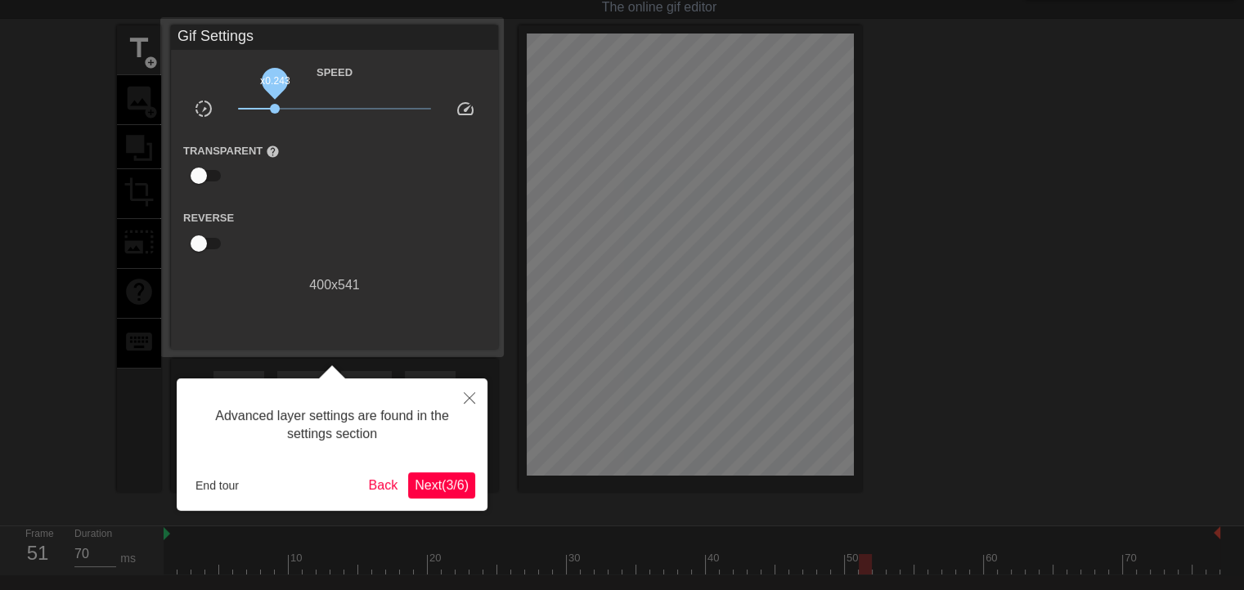
click at [272, 113] on span "x0.243" at bounding box center [275, 109] width 10 height 10
click at [203, 34] on div "Gif Settings" at bounding box center [334, 37] width 327 height 25
click at [206, 481] on button "End tour" at bounding box center [217, 485] width 56 height 25
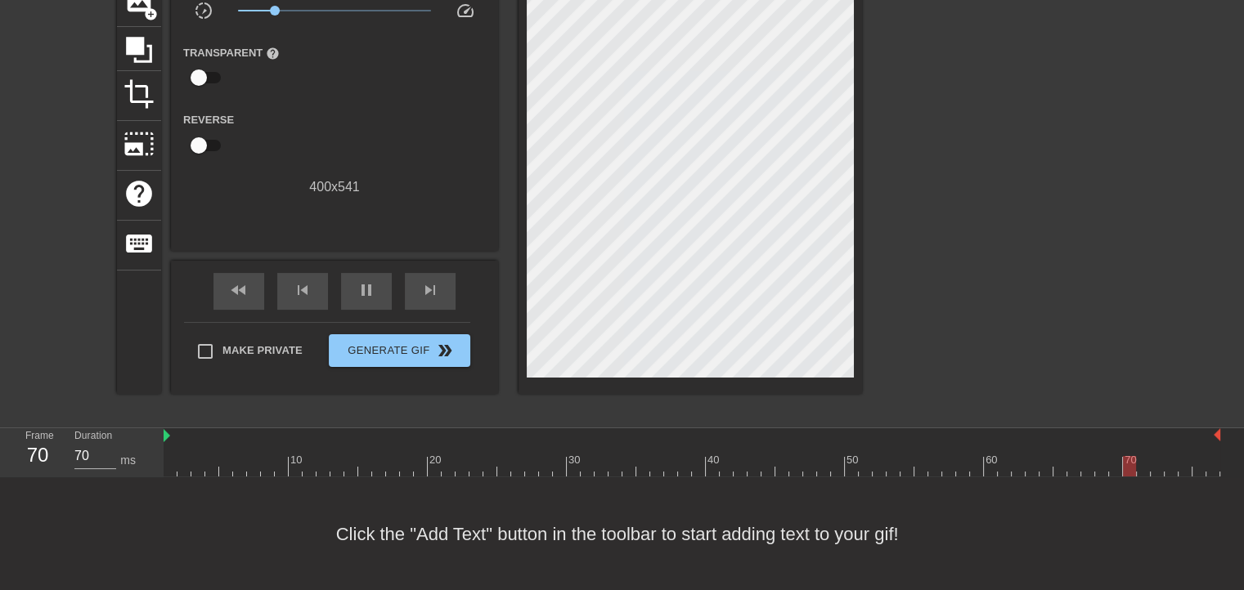
scroll to position [56, 0]
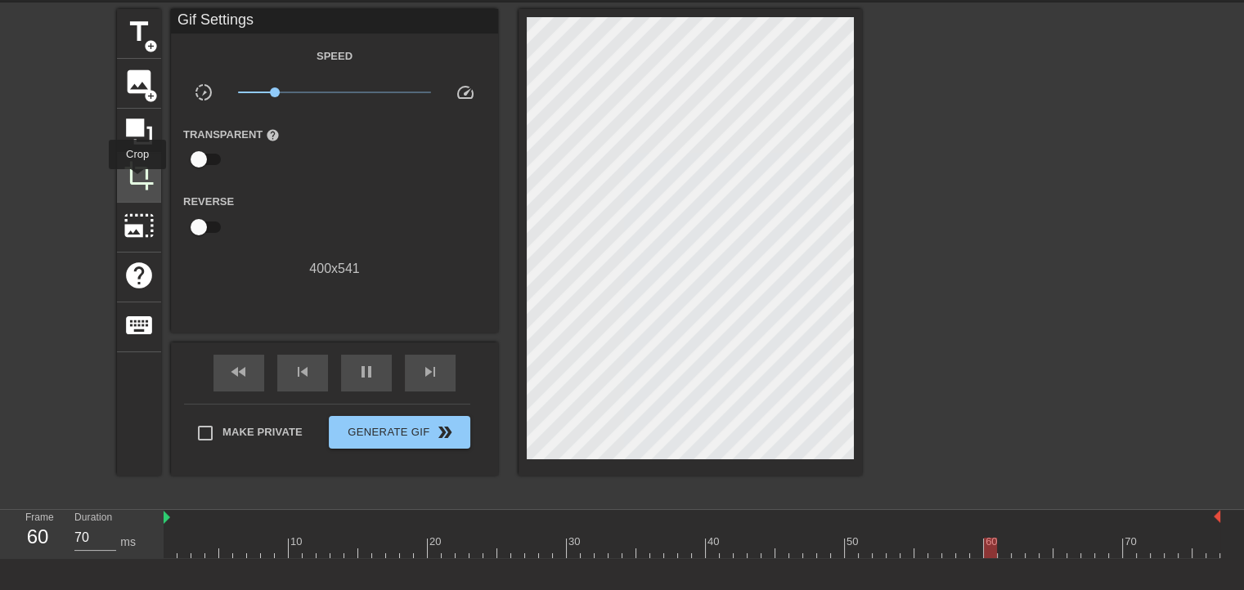
click at [137, 181] on span "crop" at bounding box center [138, 175] width 31 height 31
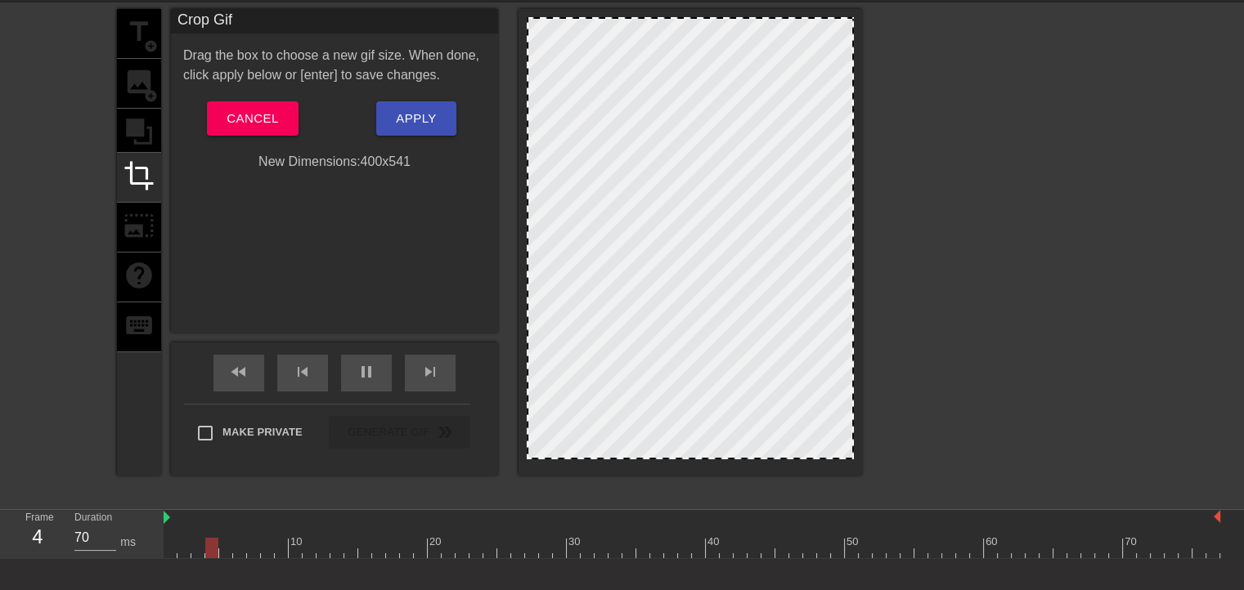
drag, startPoint x: 527, startPoint y: 455, endPoint x: 518, endPoint y: 394, distance: 61.2
click at [518, 394] on div at bounding box center [689, 242] width 343 height 467
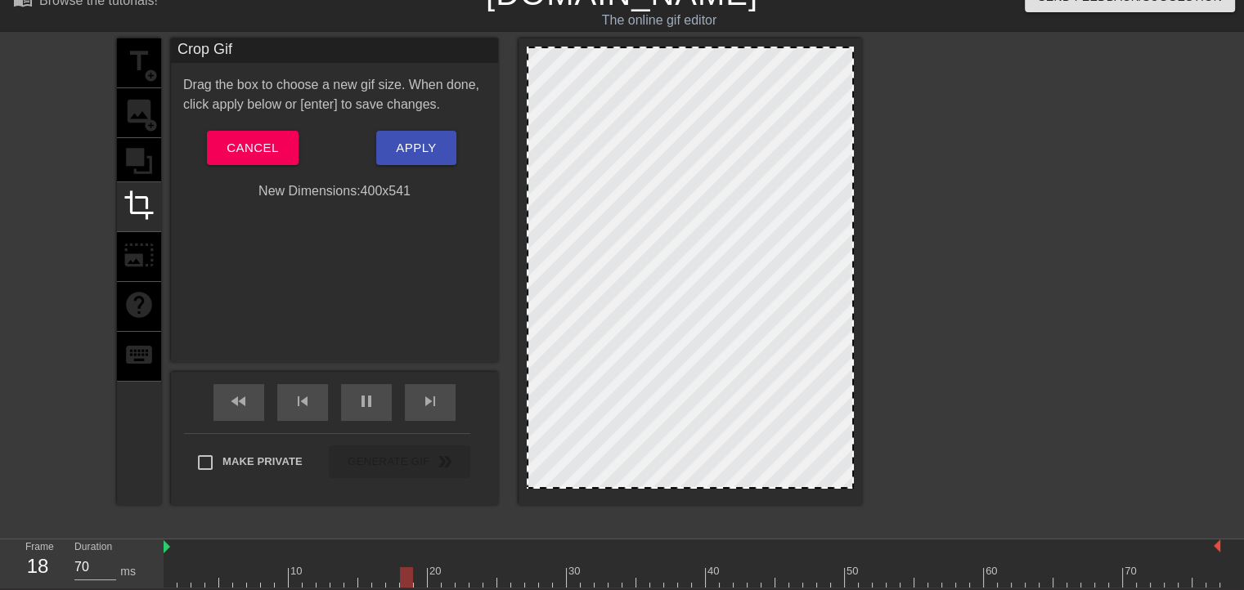
scroll to position [0, 0]
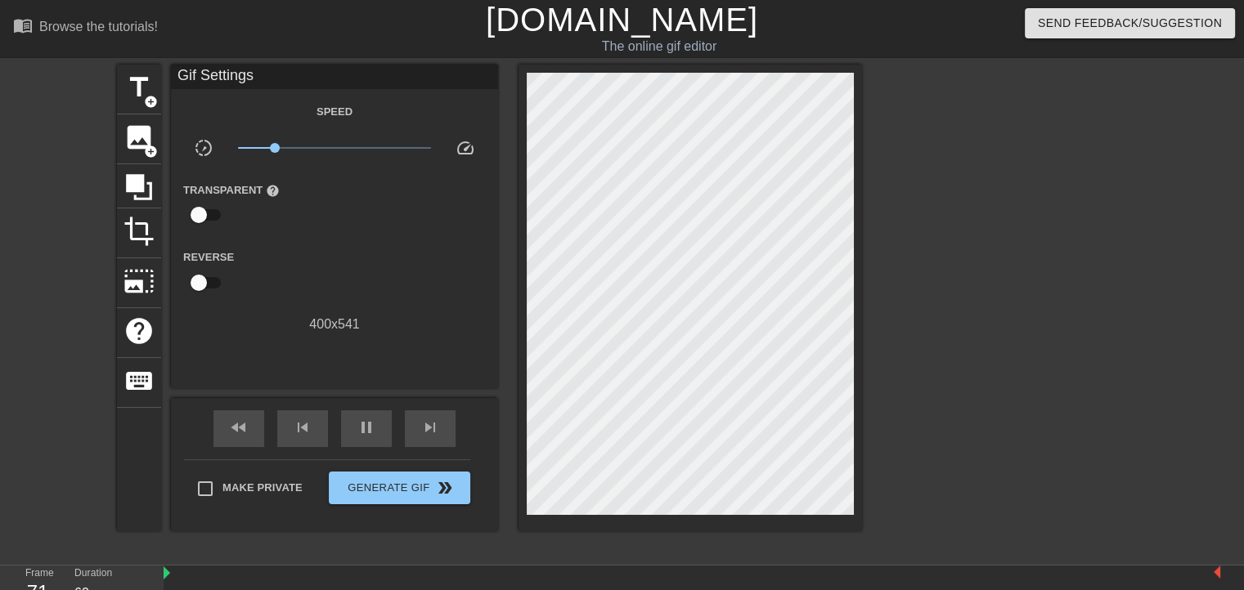
click at [361, 334] on div "400 x 541" at bounding box center [334, 325] width 327 height 20
click at [327, 334] on div "400 x 541" at bounding box center [334, 325] width 327 height 20
drag, startPoint x: 288, startPoint y: 343, endPoint x: 387, endPoint y: 352, distance: 99.3
click at [388, 334] on div "400 x 541" at bounding box center [334, 325] width 327 height 20
type input "70"
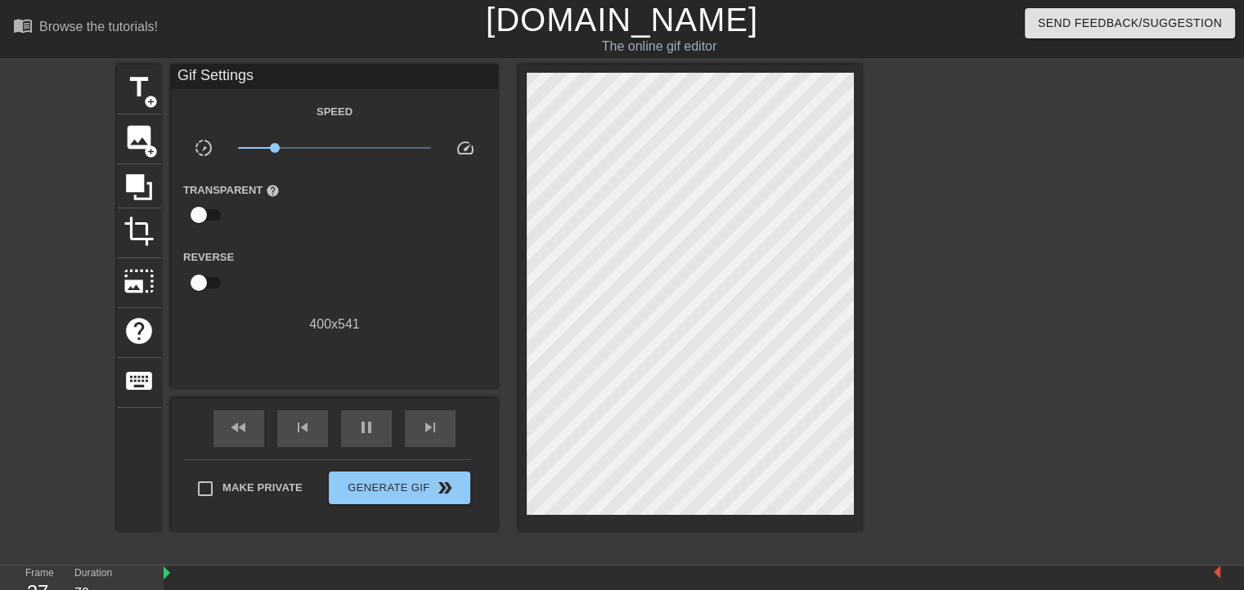
click at [207, 230] on input "checkbox" at bounding box center [198, 214] width 93 height 31
checkbox input "true"
click at [328, 232] on div at bounding box center [336, 215] width 33 height 33
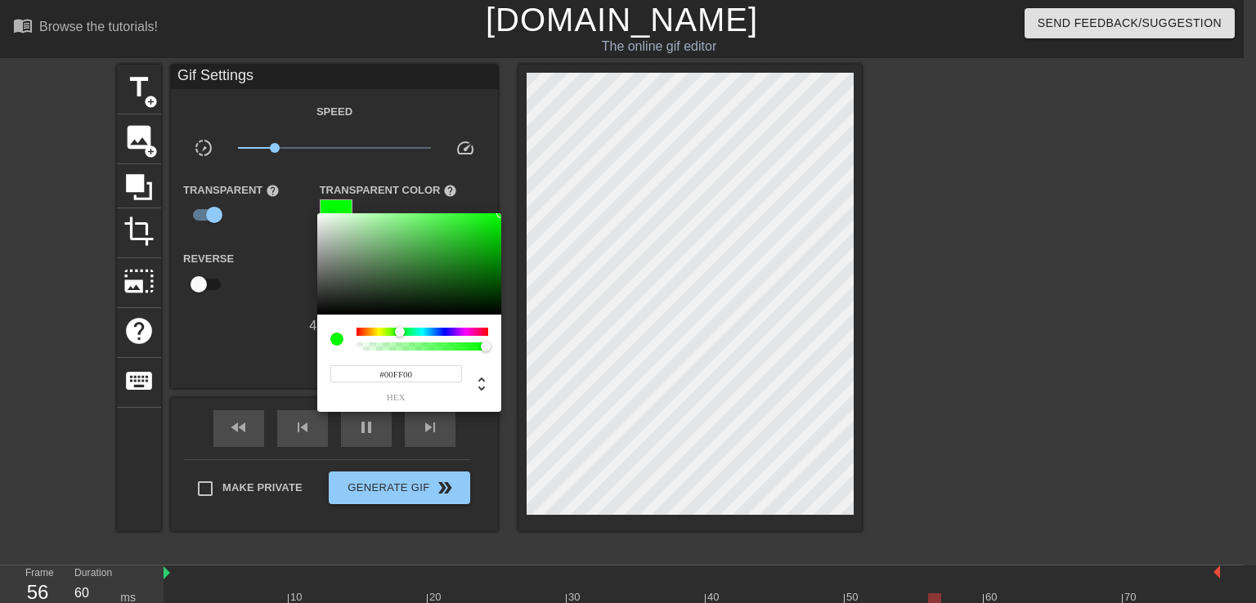
type input "70"
type input "0"
type input "0.23"
type input "60"
type input "0.03"
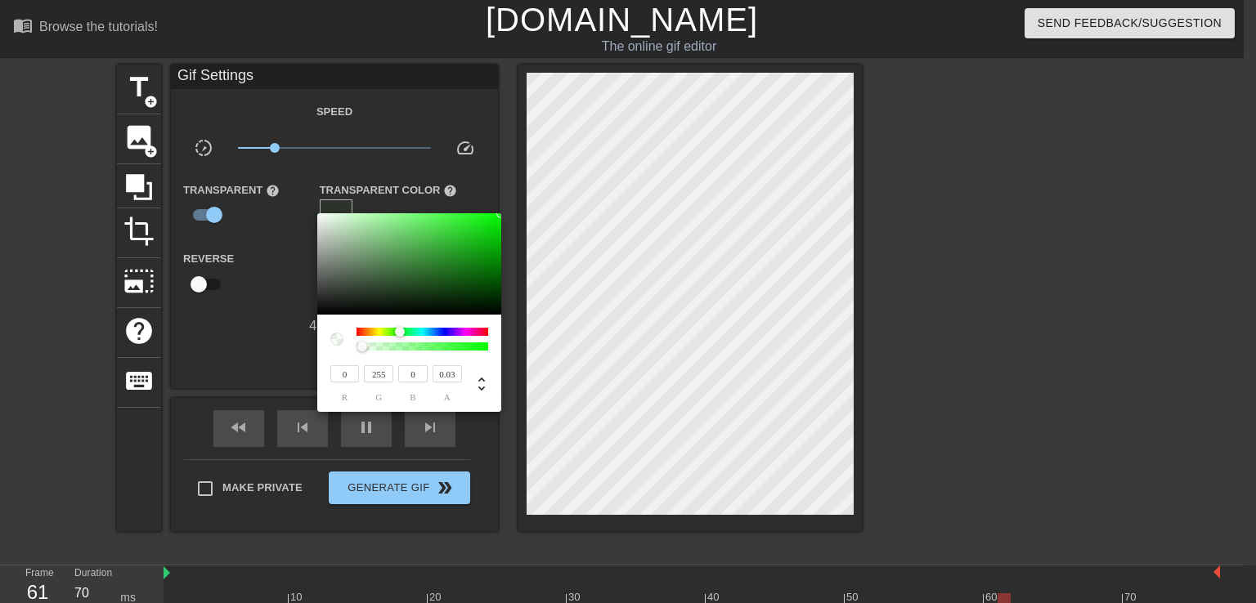
drag, startPoint x: 482, startPoint y: 347, endPoint x: 362, endPoint y: 347, distance: 119.4
click at [362, 347] on div at bounding box center [362, 347] width 10 height 10
type input "60"
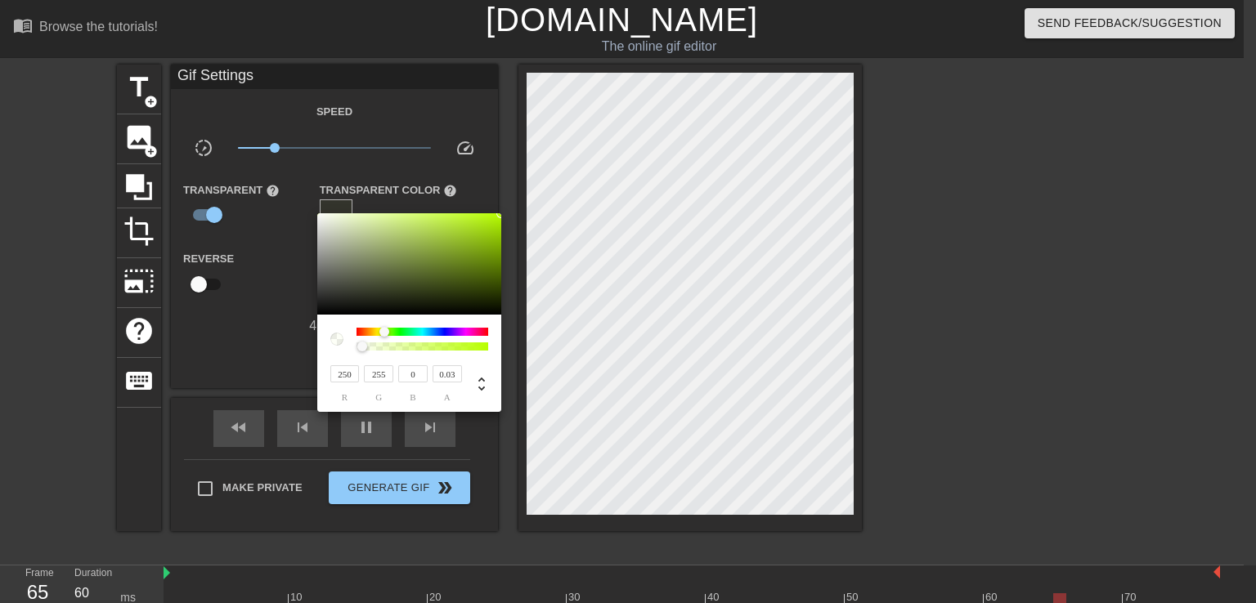
type input "255"
type input "241"
type input "70"
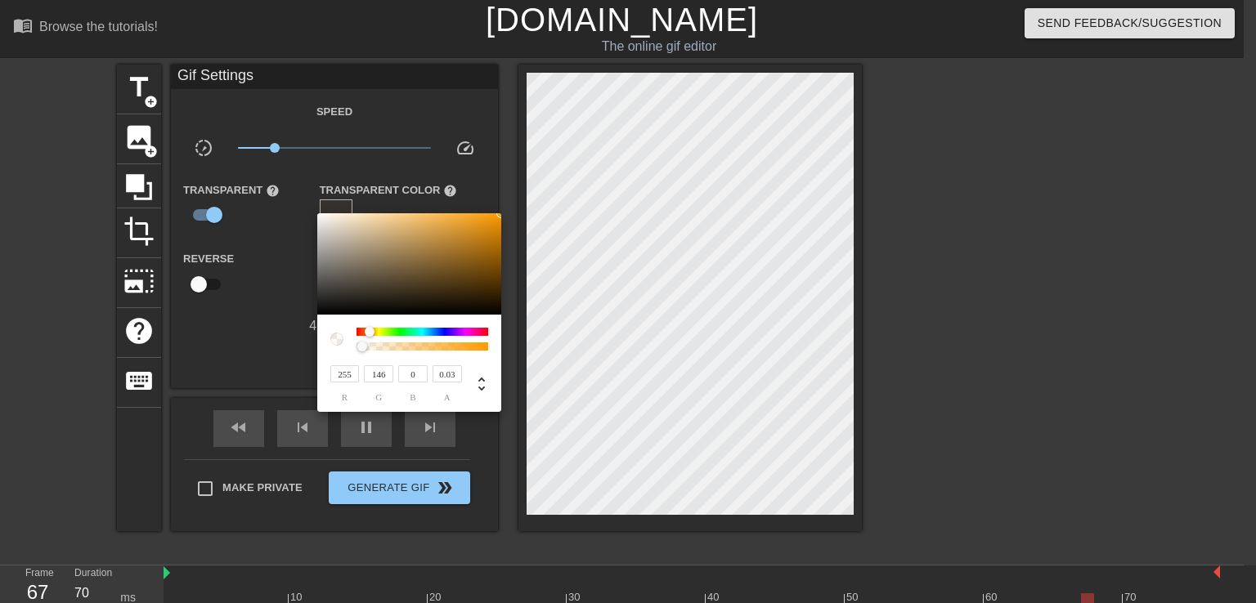
type input "117"
drag, startPoint x: 399, startPoint y: 331, endPoint x: 366, endPoint y: 334, distance: 32.9
click at [366, 334] on div at bounding box center [366, 332] width 10 height 10
type input "70"
type input "51"
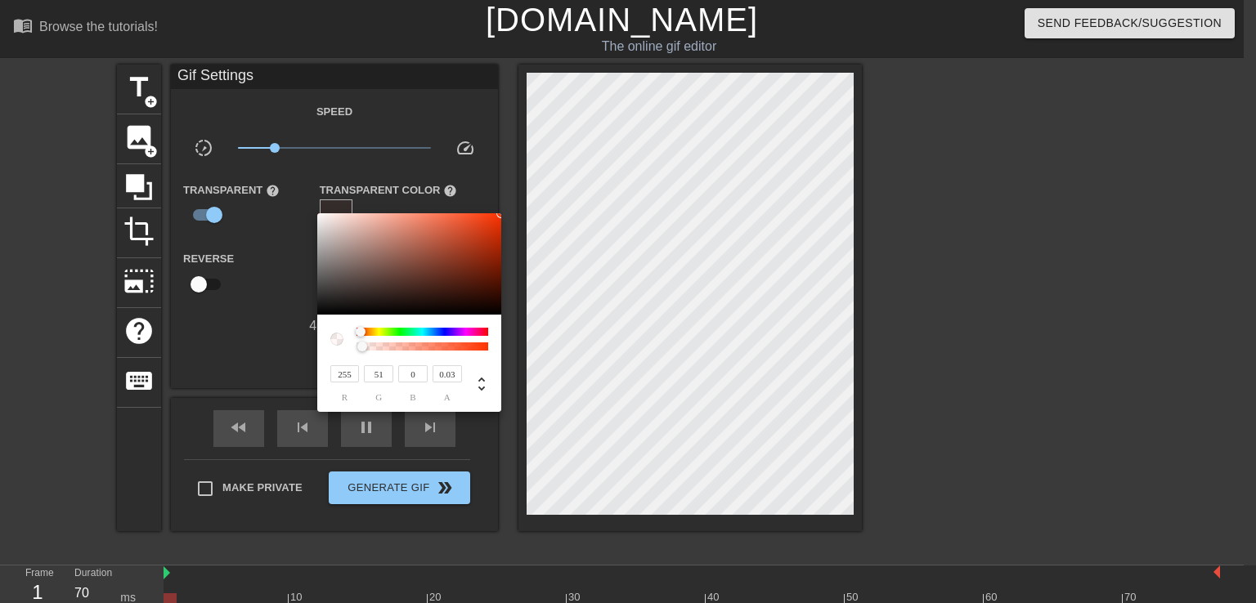
click at [361, 334] on div at bounding box center [361, 332] width 10 height 10
click at [19, 374] on div at bounding box center [628, 301] width 1256 height 603
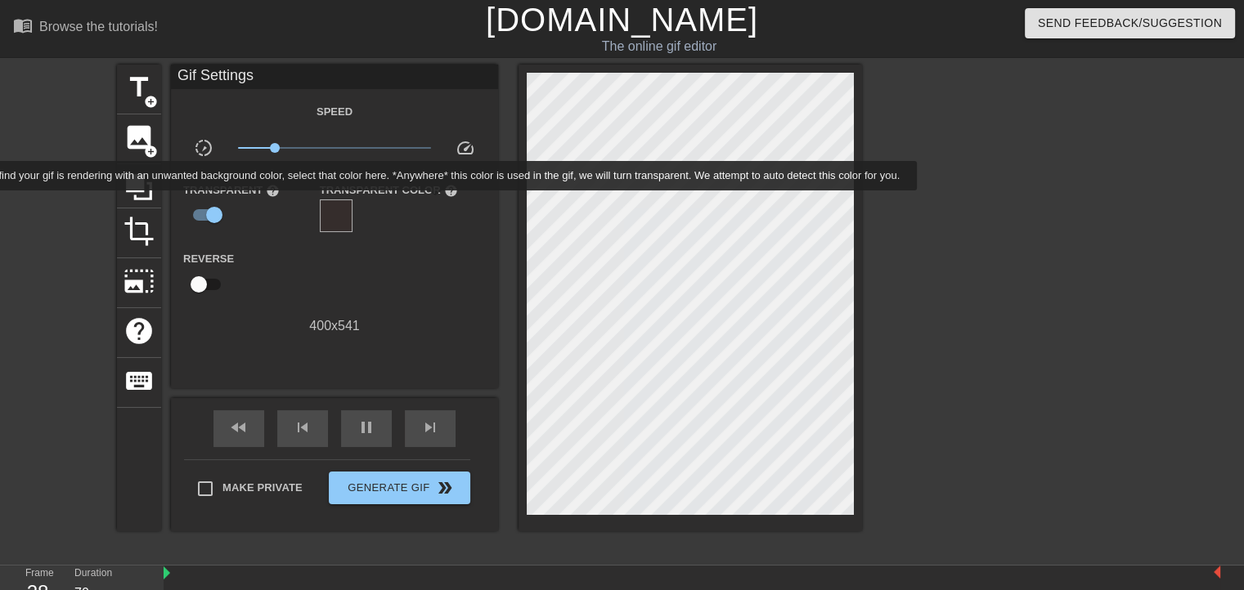
click at [443, 198] on span "help" at bounding box center [450, 191] width 14 height 14
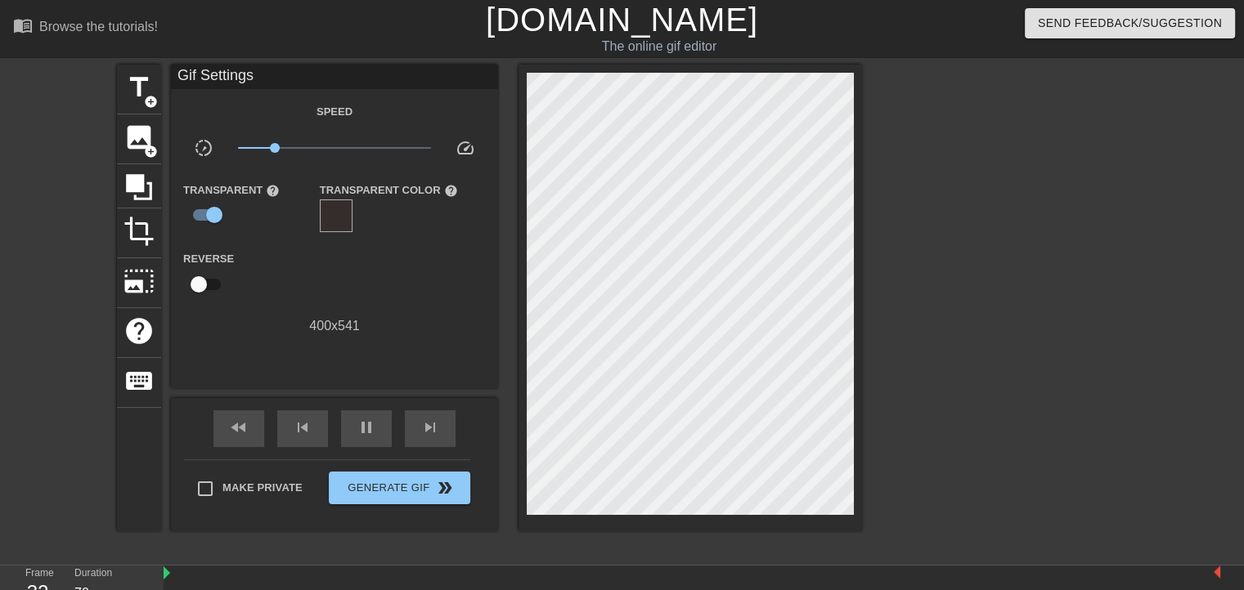
click at [333, 228] on div at bounding box center [336, 215] width 33 height 33
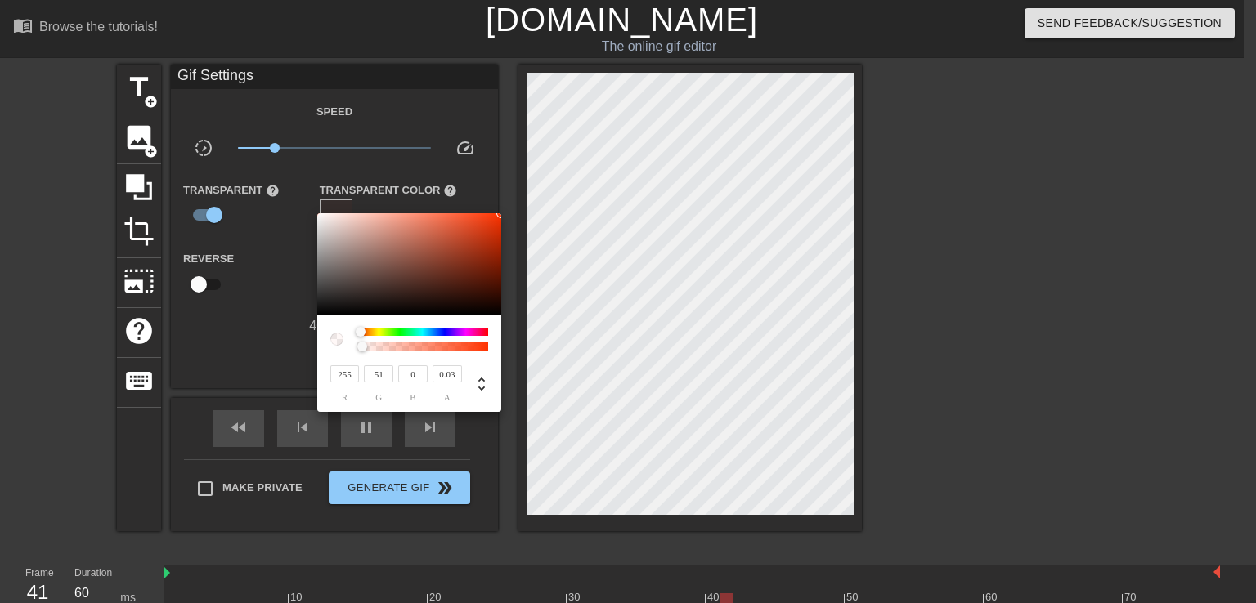
click at [20, 271] on div at bounding box center [628, 301] width 1256 height 603
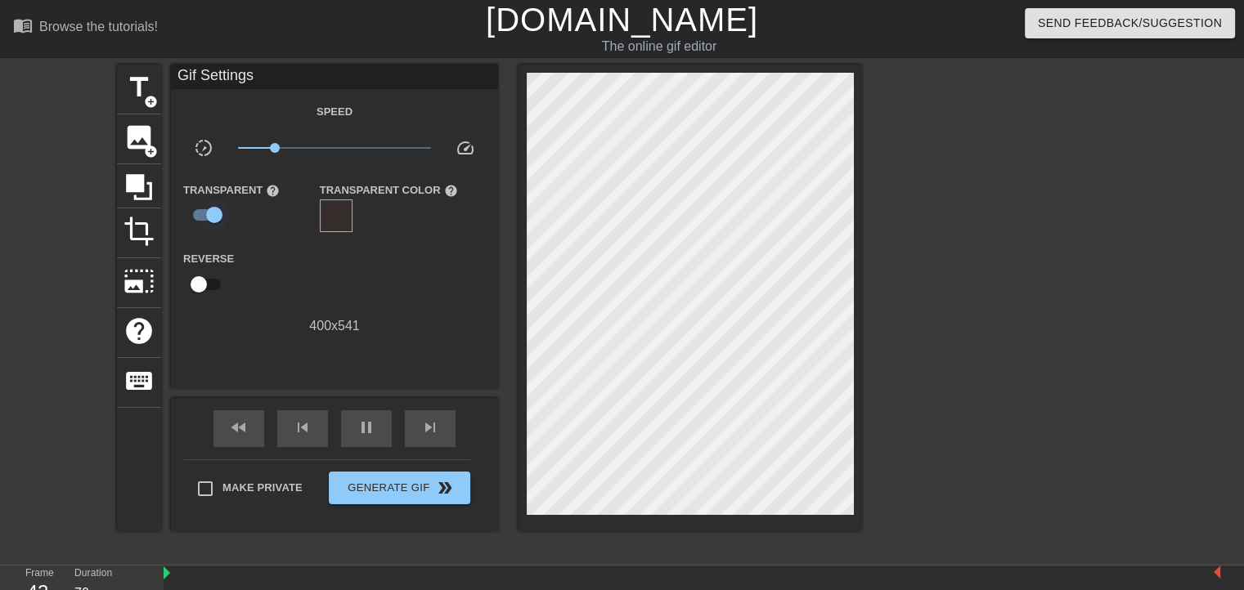
type input "60"
click at [195, 231] on input "checkbox" at bounding box center [214, 214] width 93 height 31
checkbox input "false"
click at [138, 148] on span "image" at bounding box center [138, 137] width 31 height 31
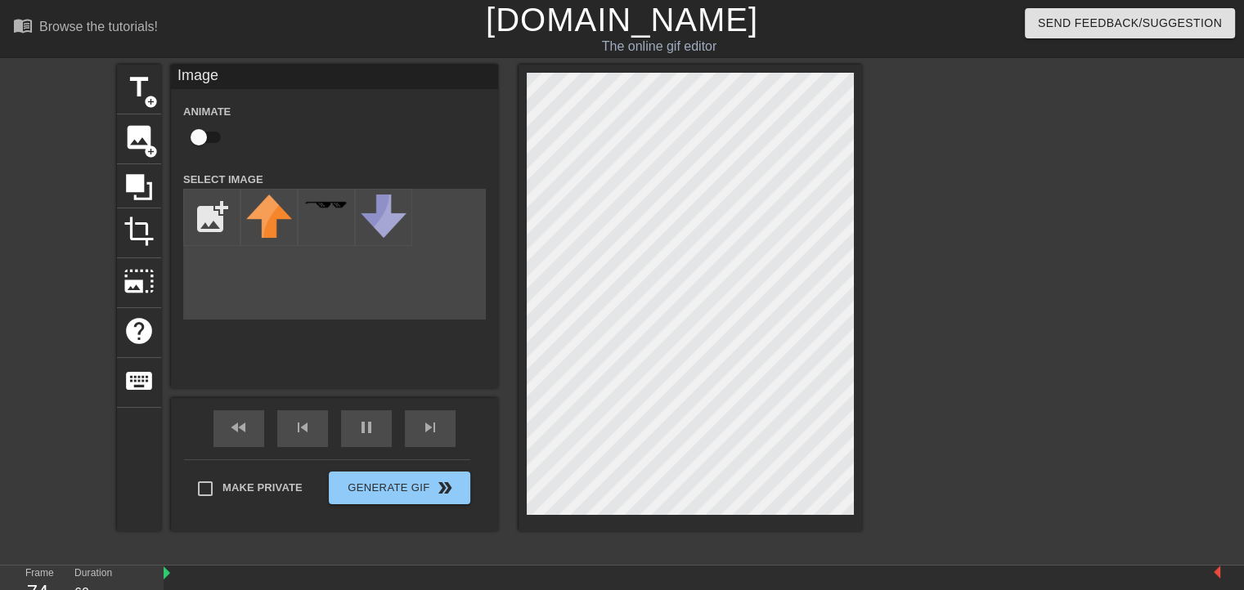
type input "70"
click at [208, 142] on input "checkbox" at bounding box center [198, 137] width 93 height 31
checkbox input "true"
click at [200, 222] on input "file" at bounding box center [212, 218] width 56 height 56
type input "70"
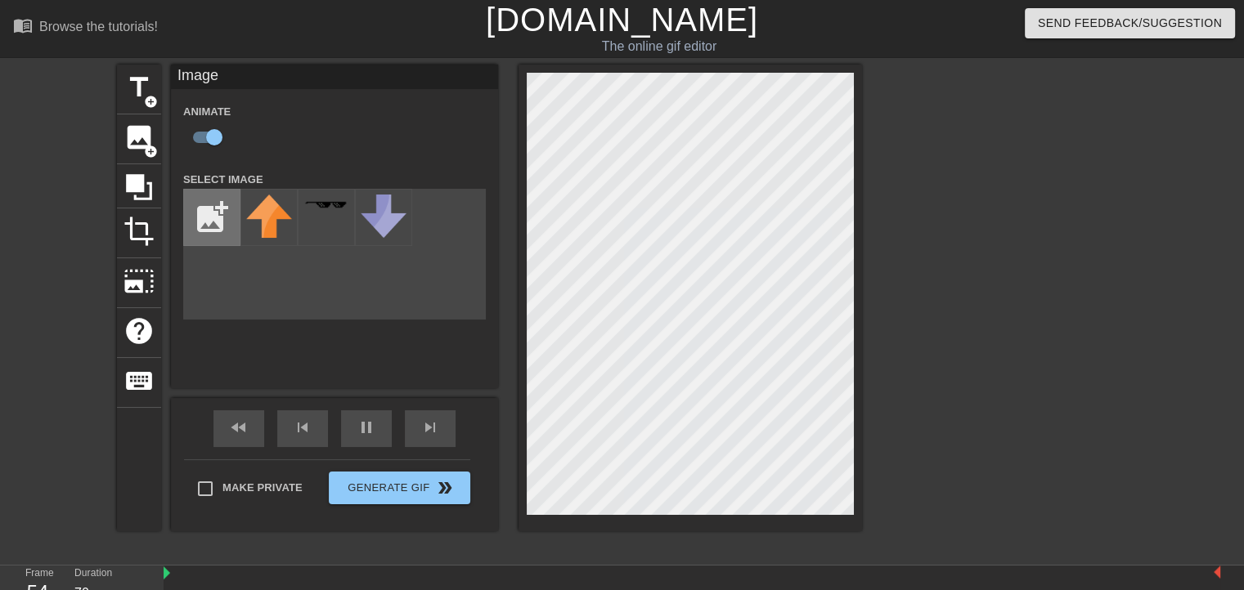
type input "C:\fakepath\kryss14.png"
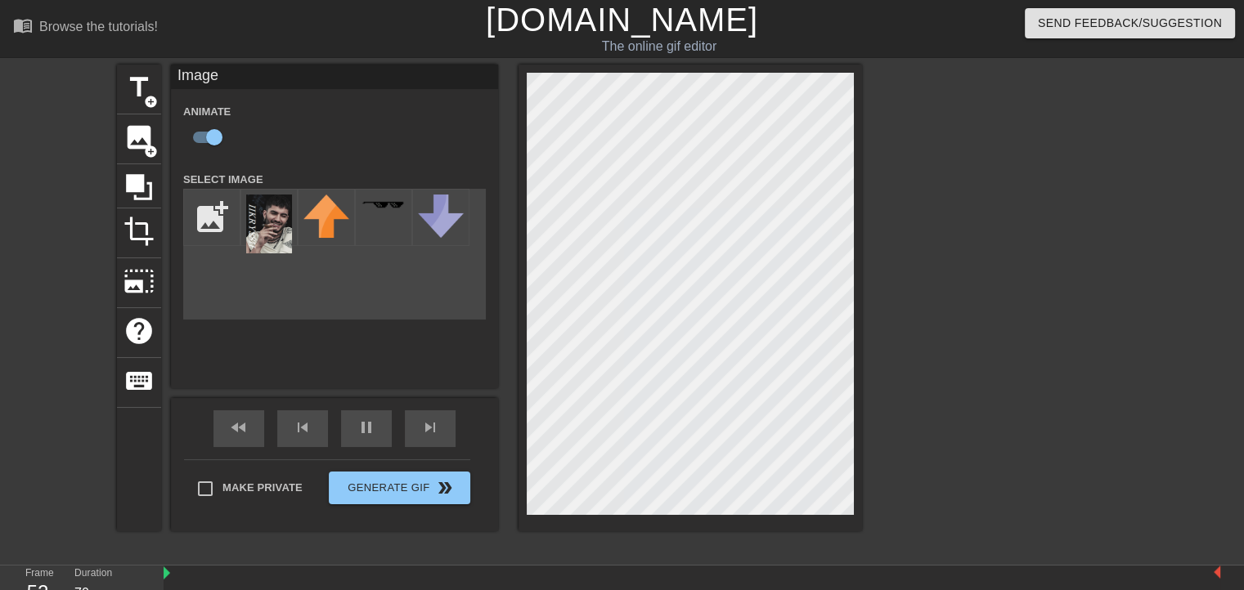
click at [286, 325] on div "title add_circle image add_circle crop photo_size_select_large help keyboard Im…" at bounding box center [489, 298] width 745 height 467
click at [265, 229] on img at bounding box center [269, 224] width 46 height 59
click at [288, 204] on img at bounding box center [269, 224] width 46 height 59
click at [257, 234] on img at bounding box center [269, 224] width 46 height 59
click at [197, 226] on input "file" at bounding box center [212, 218] width 56 height 56
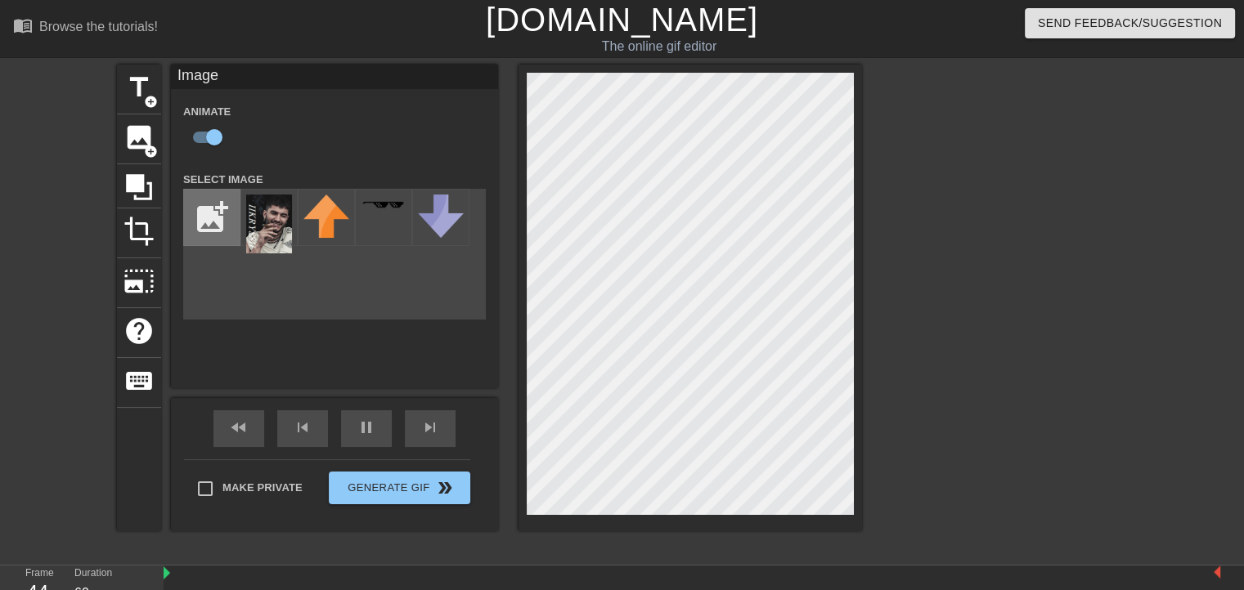
type input "70"
type input "C:\fakepath\kr22.png"
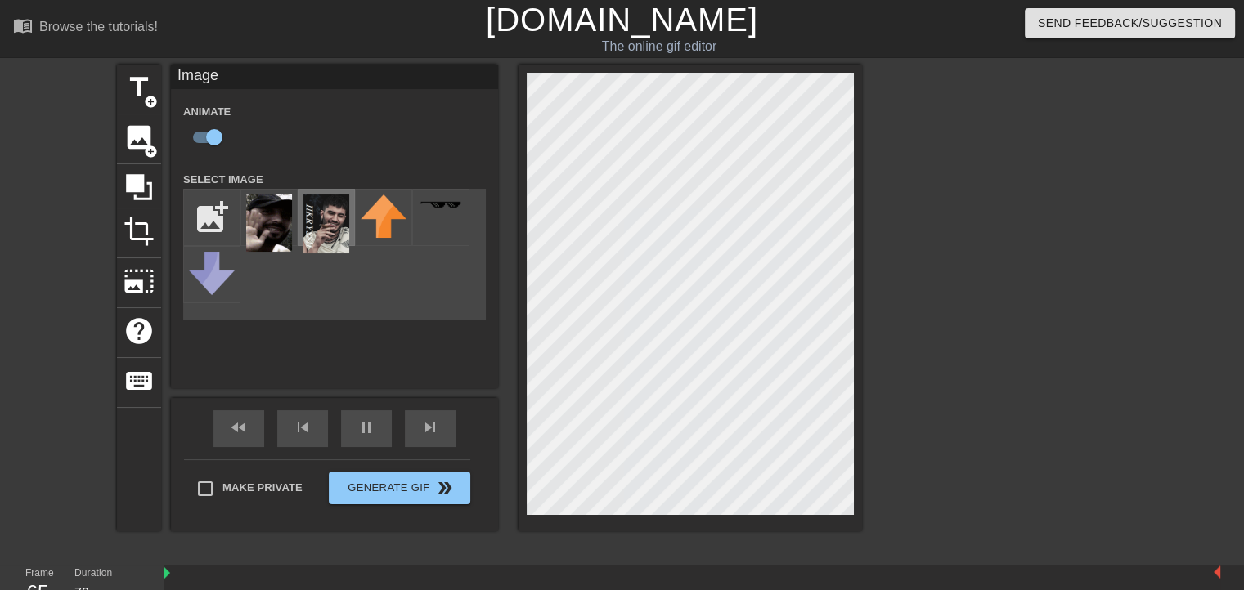
click at [345, 201] on div at bounding box center [326, 217] width 57 height 57
click at [329, 226] on img at bounding box center [326, 224] width 46 height 59
click at [281, 212] on img at bounding box center [269, 223] width 46 height 57
drag, startPoint x: 322, startPoint y: 226, endPoint x: 321, endPoint y: 217, distance: 9.8
click at [321, 217] on img at bounding box center [326, 224] width 46 height 59
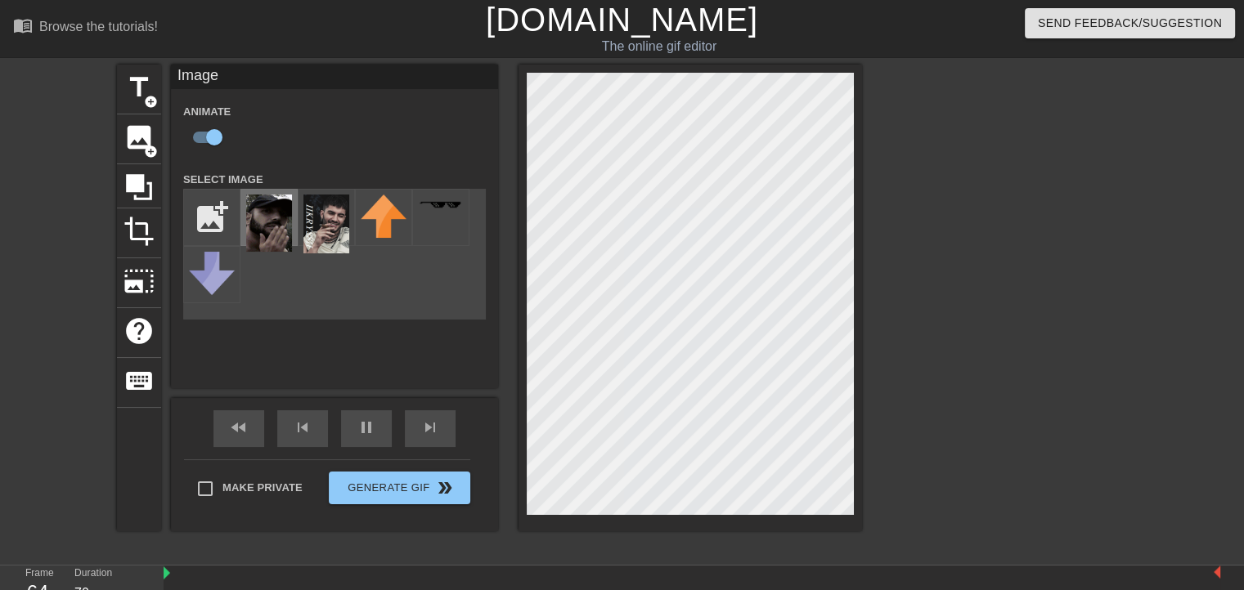
click at [258, 220] on img at bounding box center [269, 223] width 46 height 57
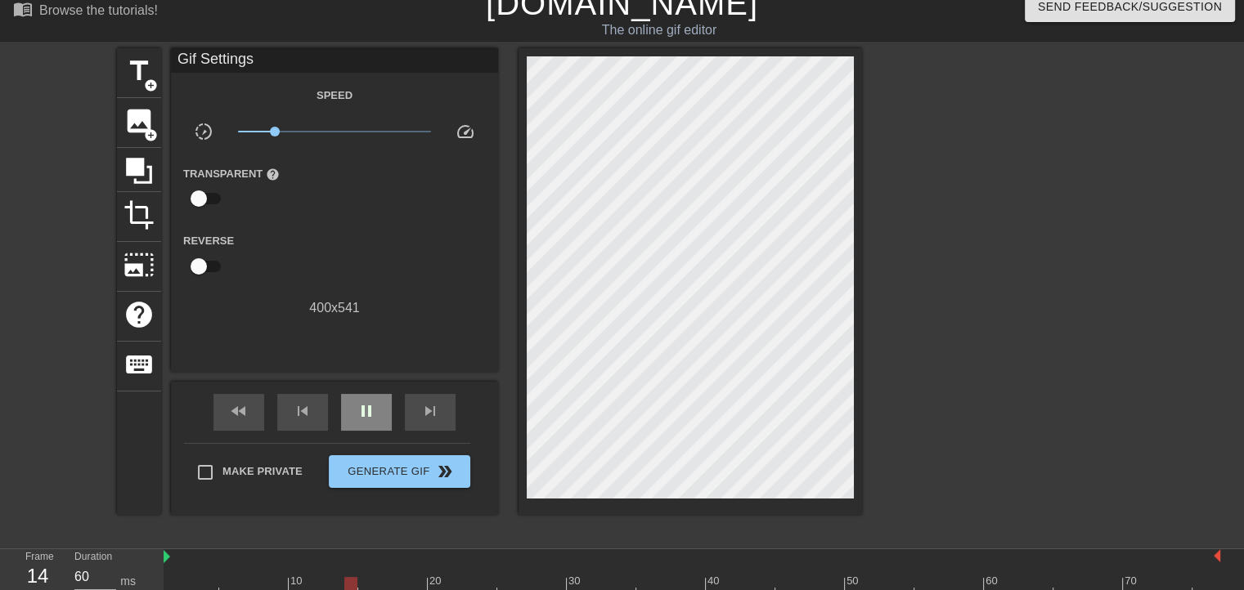
scroll to position [67, 0]
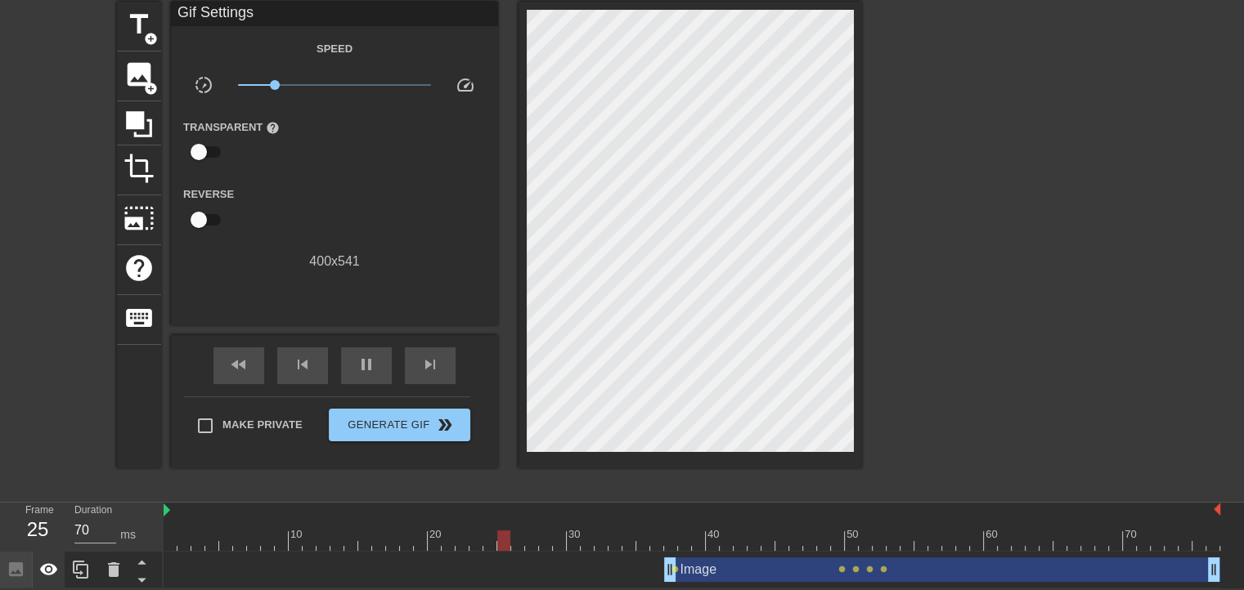
click at [49, 562] on icon at bounding box center [49, 569] width 18 height 12
click at [16, 562] on icon at bounding box center [16, 570] width 14 height 14
click at [80, 562] on icon at bounding box center [81, 570] width 16 height 18
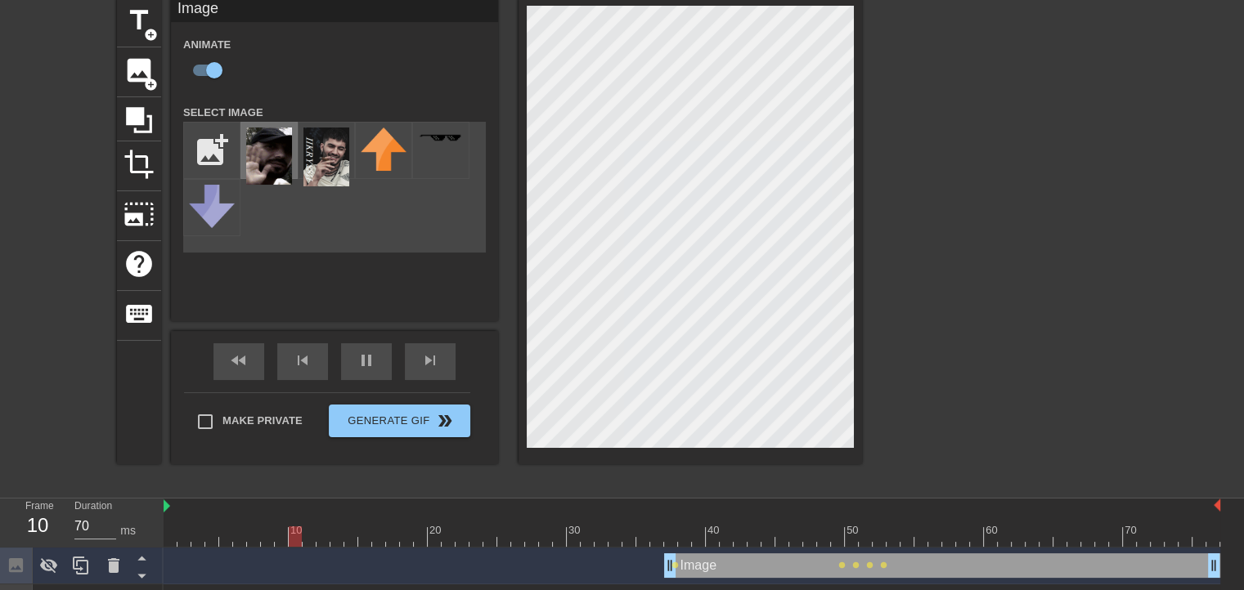
click at [269, 163] on img at bounding box center [269, 156] width 46 height 57
click at [268, 163] on img at bounding box center [269, 156] width 46 height 57
click at [80, 562] on icon at bounding box center [81, 566] width 20 height 20
click at [144, 562] on icon at bounding box center [142, 576] width 20 height 20
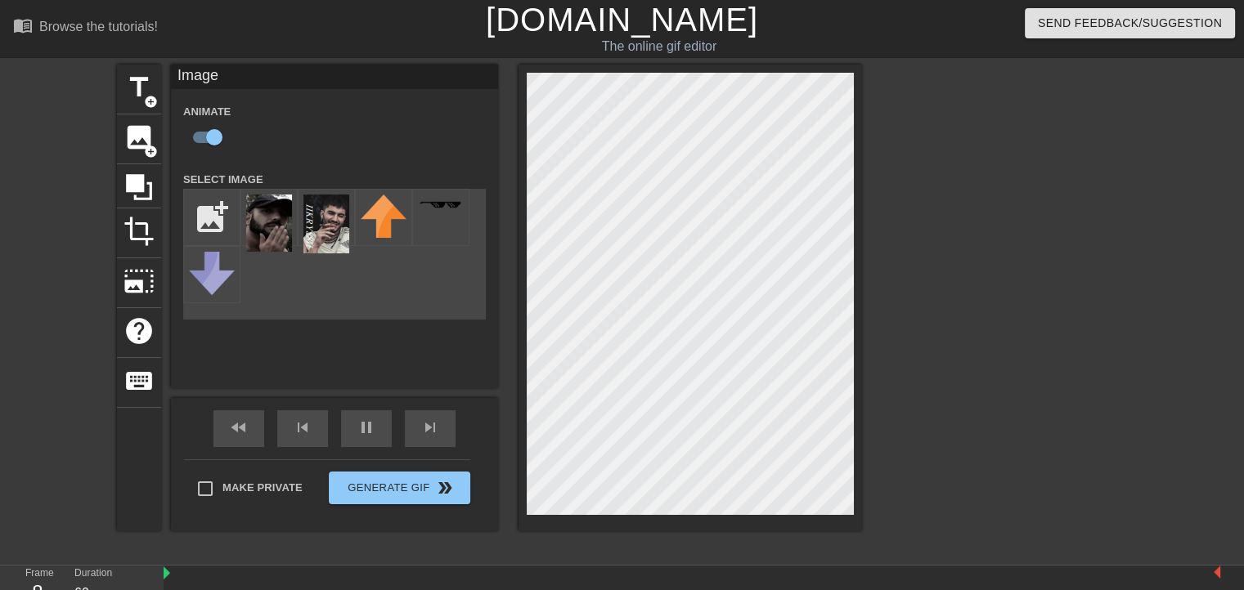
scroll to position [141, 0]
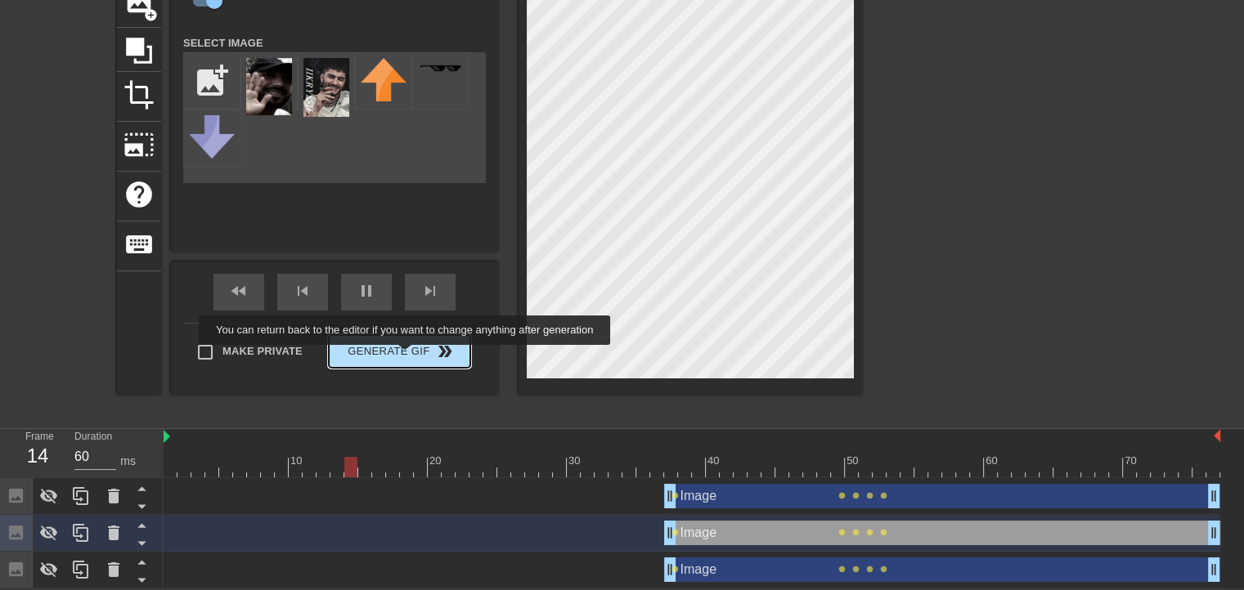
type input "70"
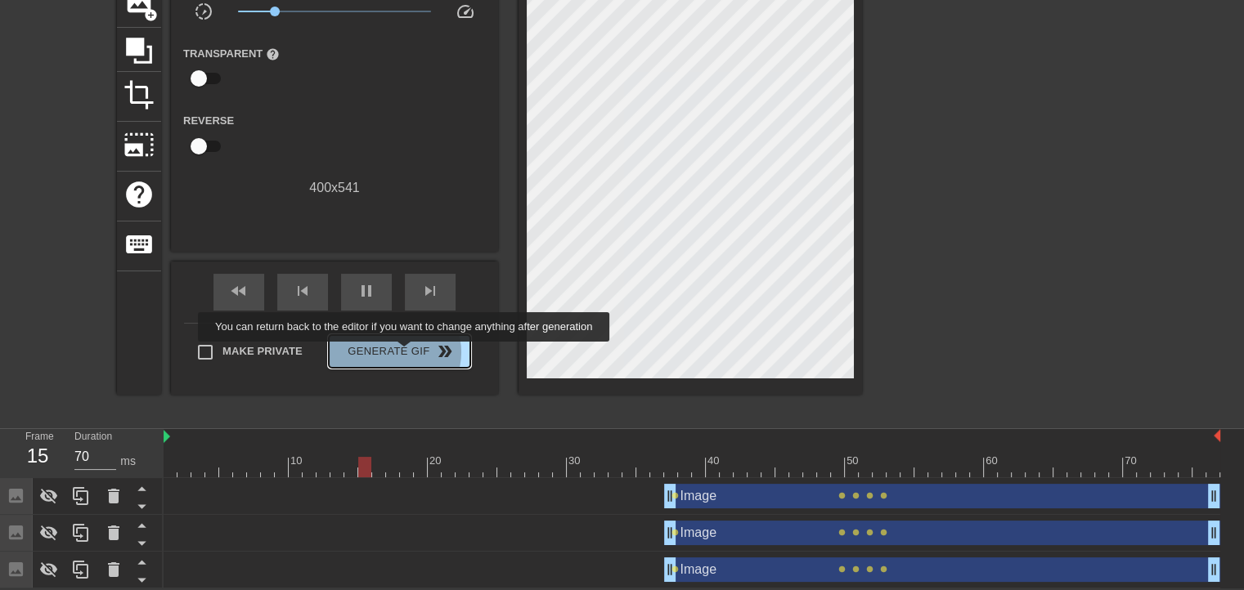
click at [406, 353] on span "Generate Gif double_arrow" at bounding box center [399, 352] width 128 height 20
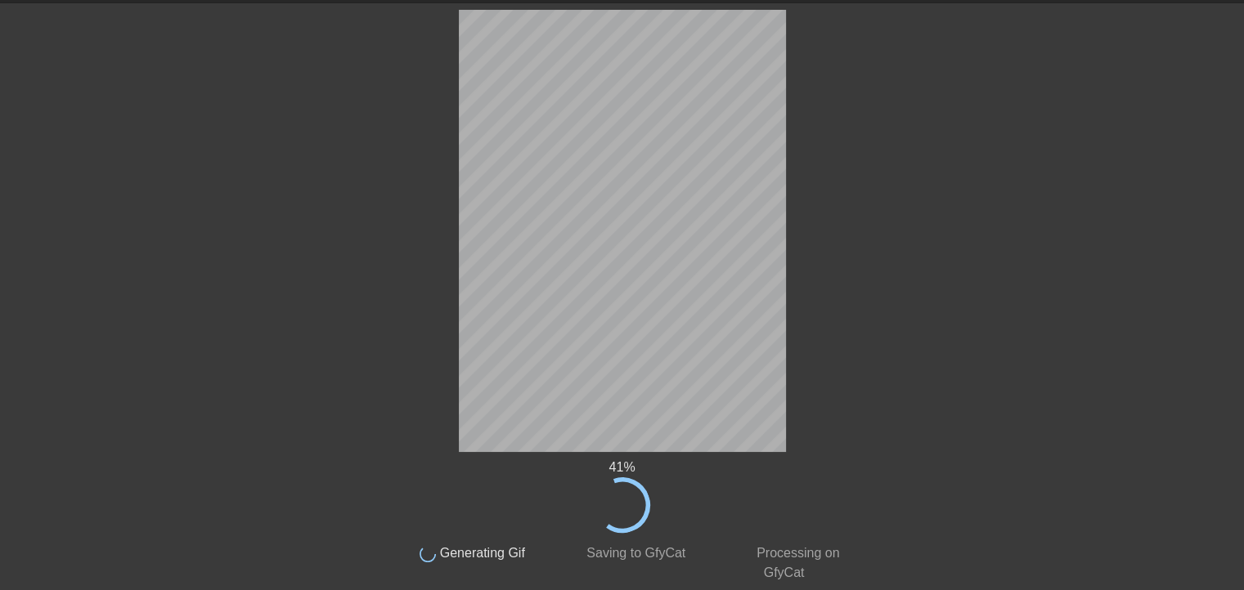
scroll to position [0, 0]
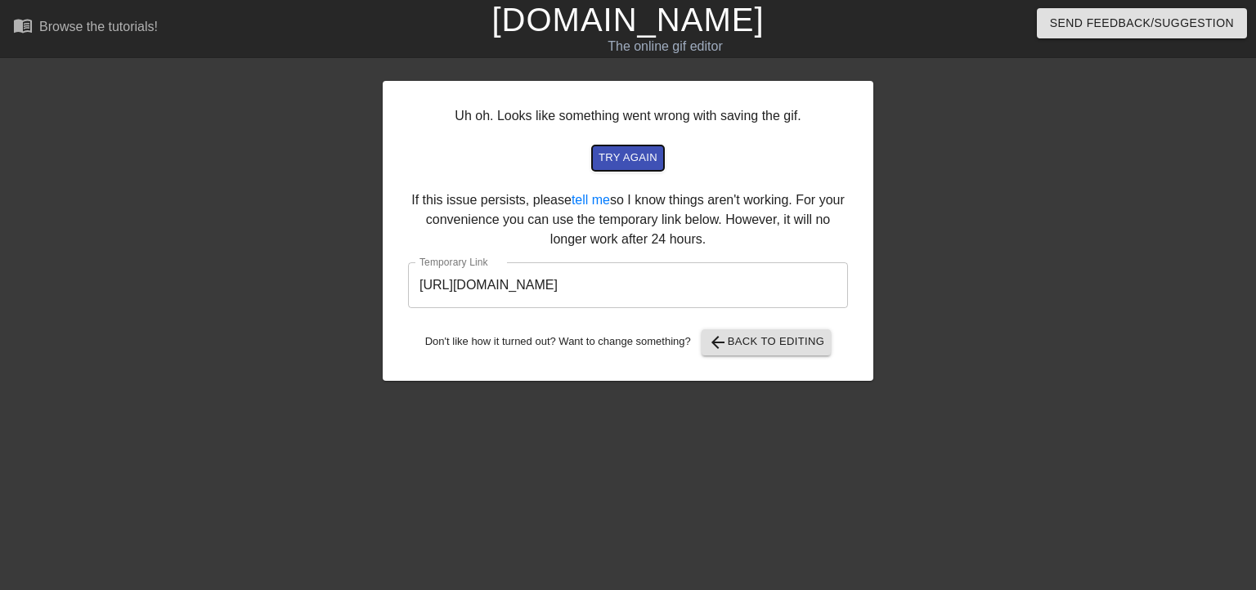
click at [629, 168] on span "try again" at bounding box center [627, 158] width 59 height 19
